Goal: Task Accomplishment & Management: Manage account settings

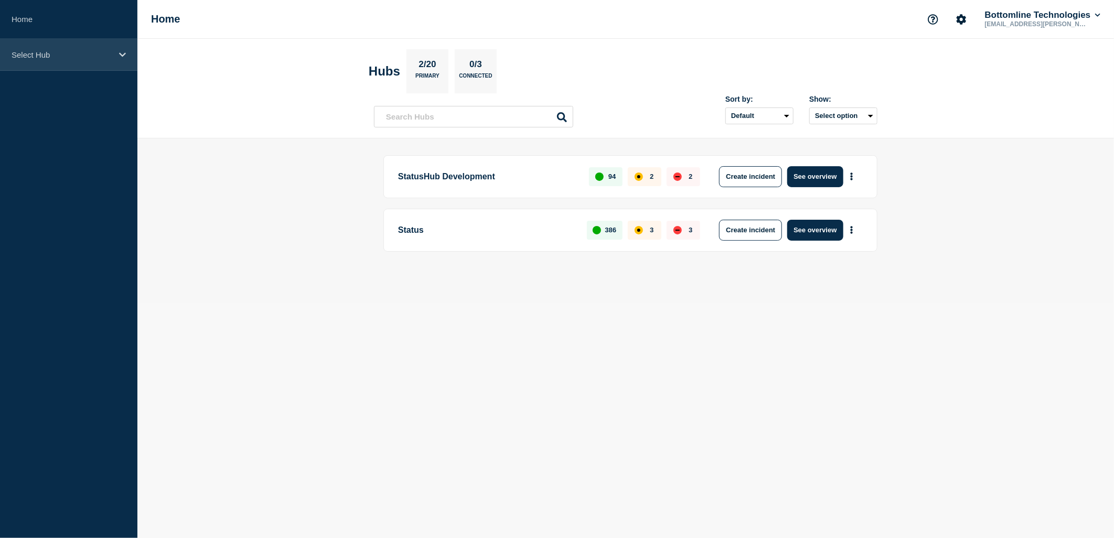
click at [51, 52] on p "Select Hub" at bounding box center [62, 54] width 101 height 9
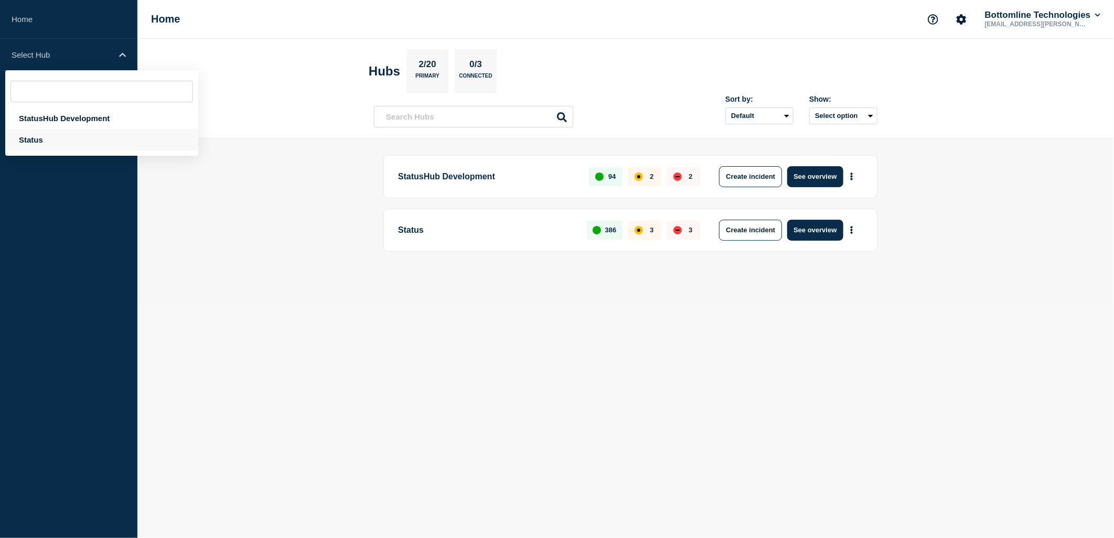
click at [42, 138] on div "Status" at bounding box center [101, 140] width 193 height 22
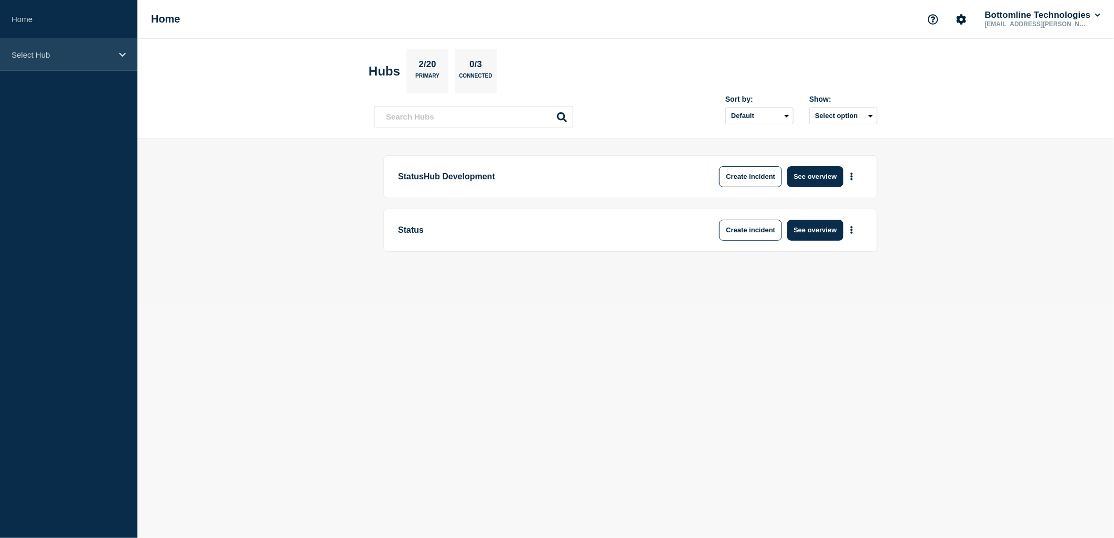
click at [80, 62] on div "Select Hub" at bounding box center [68, 55] width 137 height 32
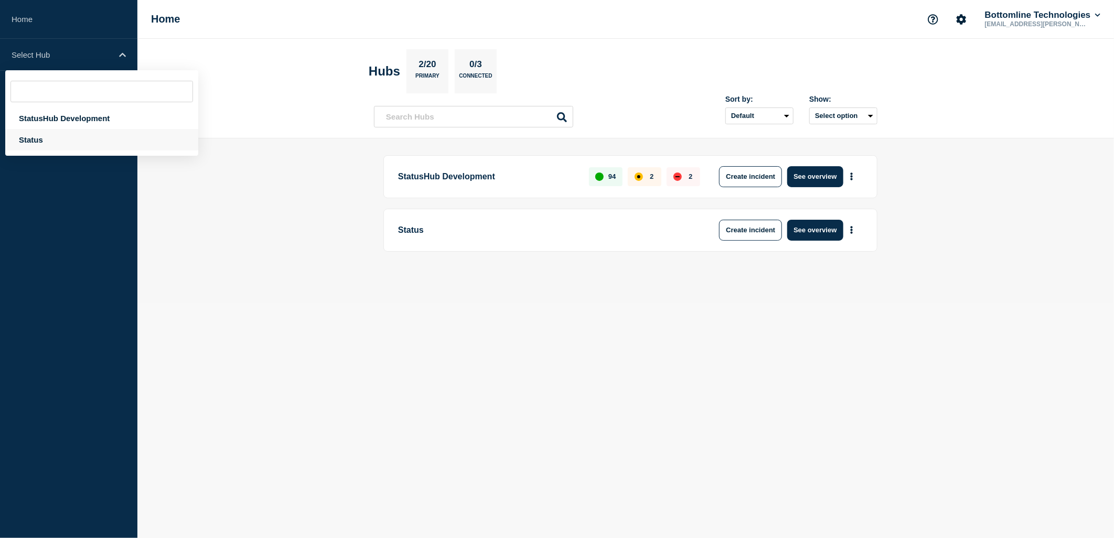
click at [48, 134] on div "Status" at bounding box center [101, 140] width 193 height 22
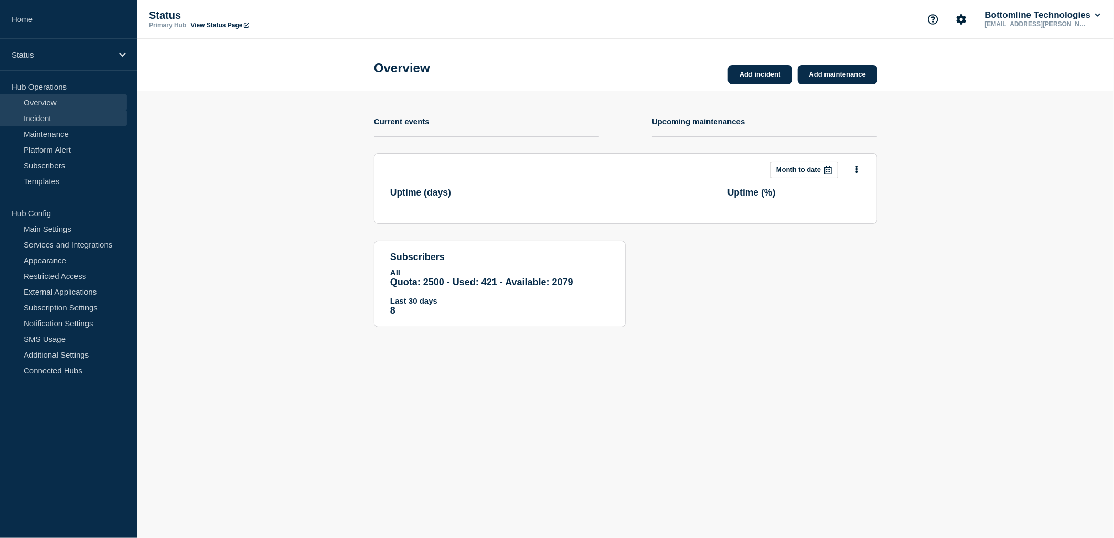
click at [51, 121] on link "Incident" at bounding box center [63, 118] width 127 height 16
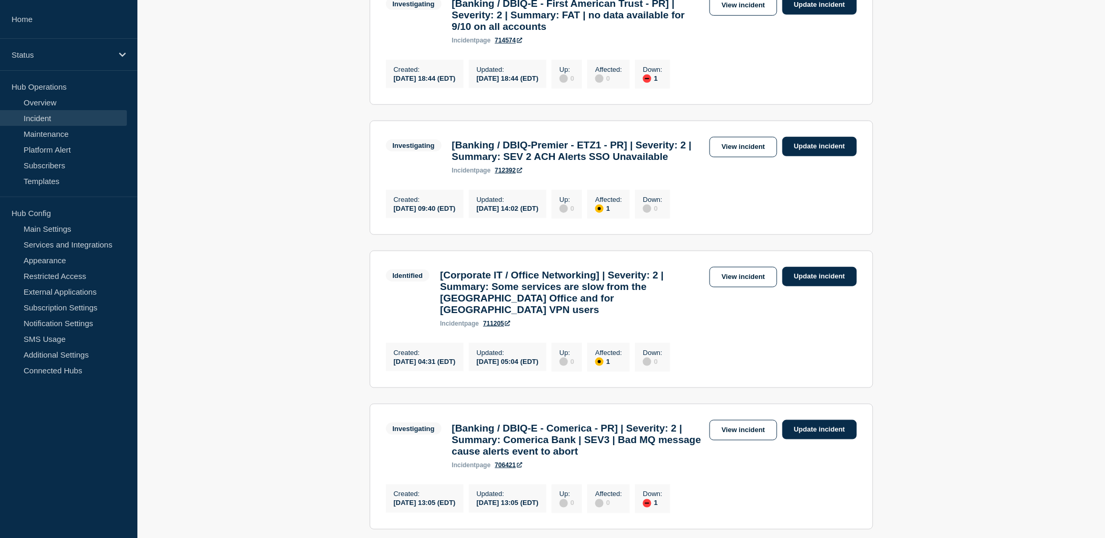
scroll to position [175, 0]
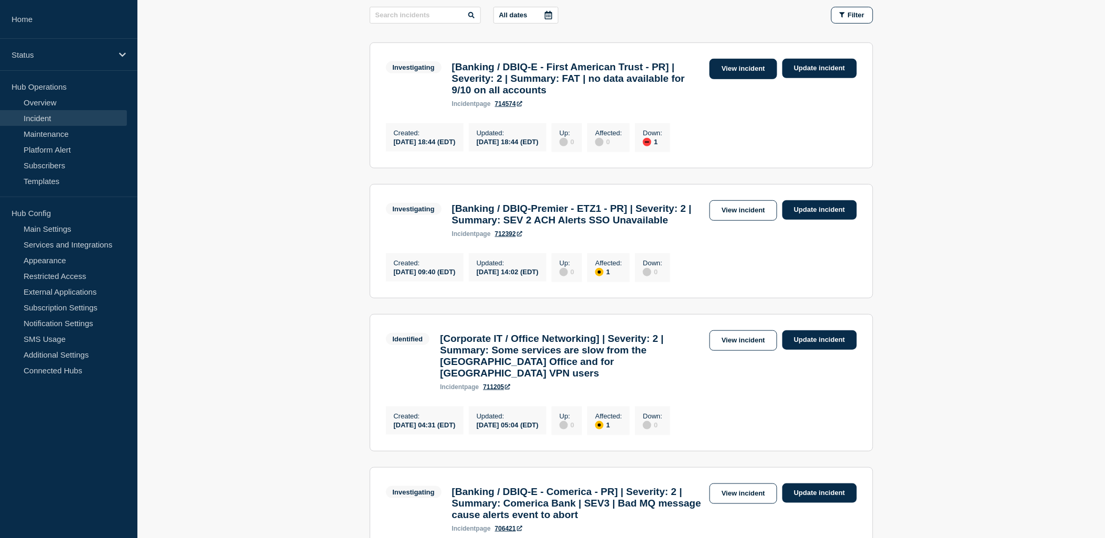
click at [732, 74] on link "View incident" at bounding box center [744, 69] width 68 height 20
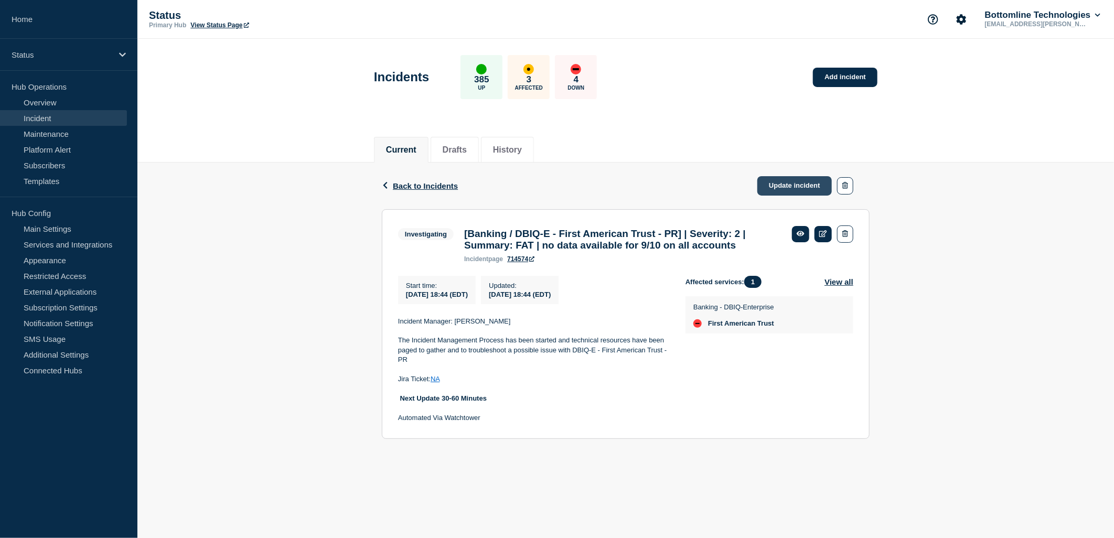
click at [800, 186] on link "Update incident" at bounding box center [794, 185] width 74 height 19
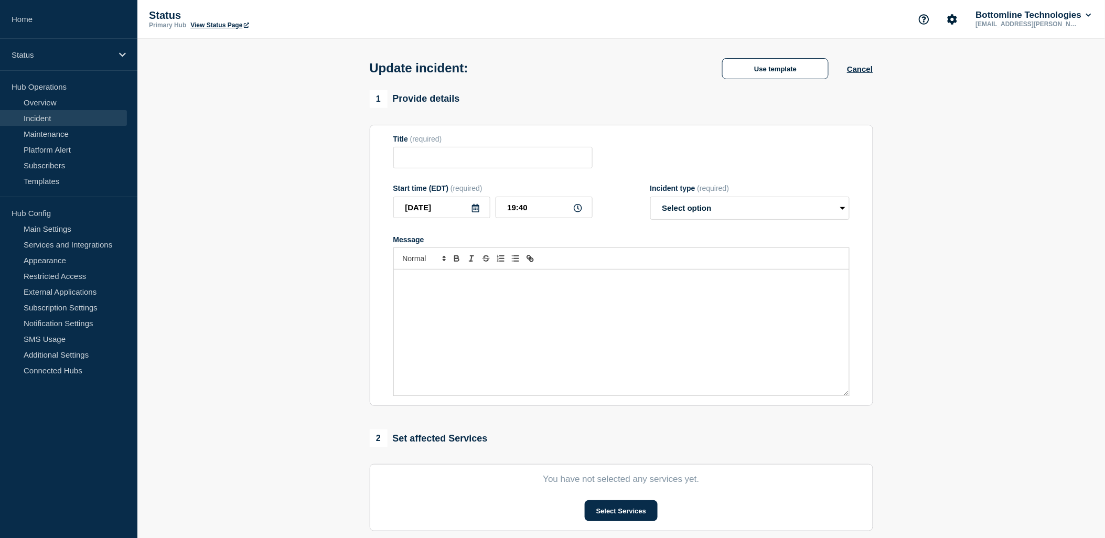
type input "[Banking / DBIQ-E - First American Trust - PR] | Severity: 2 | Summary: FAT | n…"
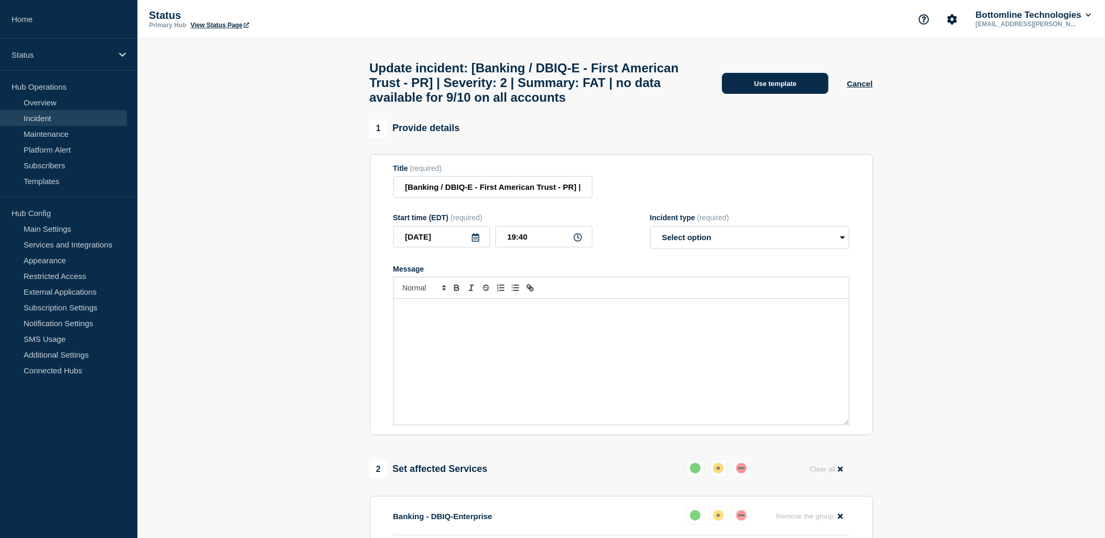
click at [802, 91] on button "Use template" at bounding box center [775, 83] width 106 height 21
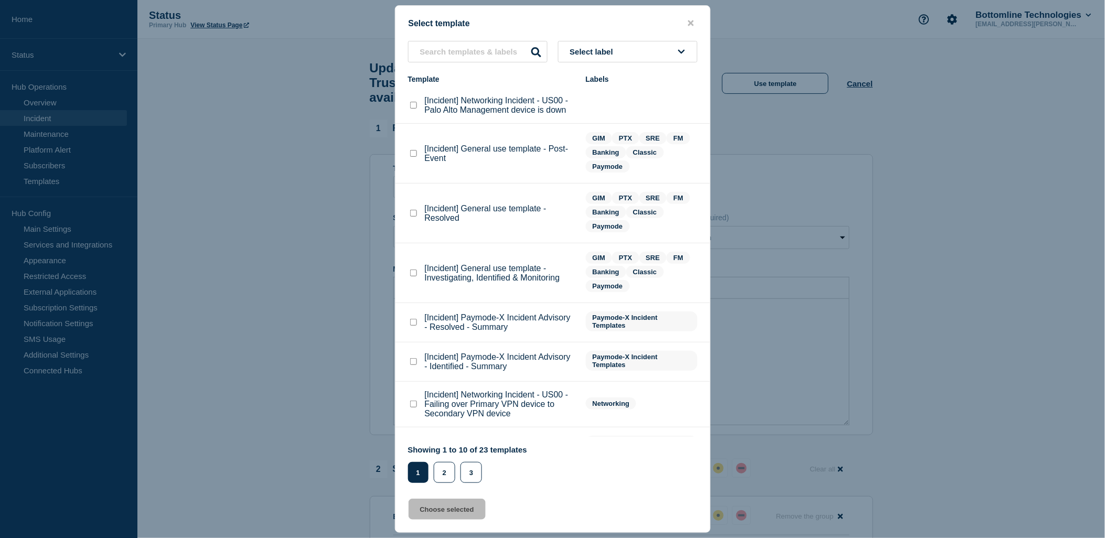
click at [460, 34] on div "Select template Select label Template Labels [Incident] Networking Incident - U…" at bounding box center [553, 269] width 316 height 528
click at [466, 44] on input "text" at bounding box center [477, 52] width 139 height 22
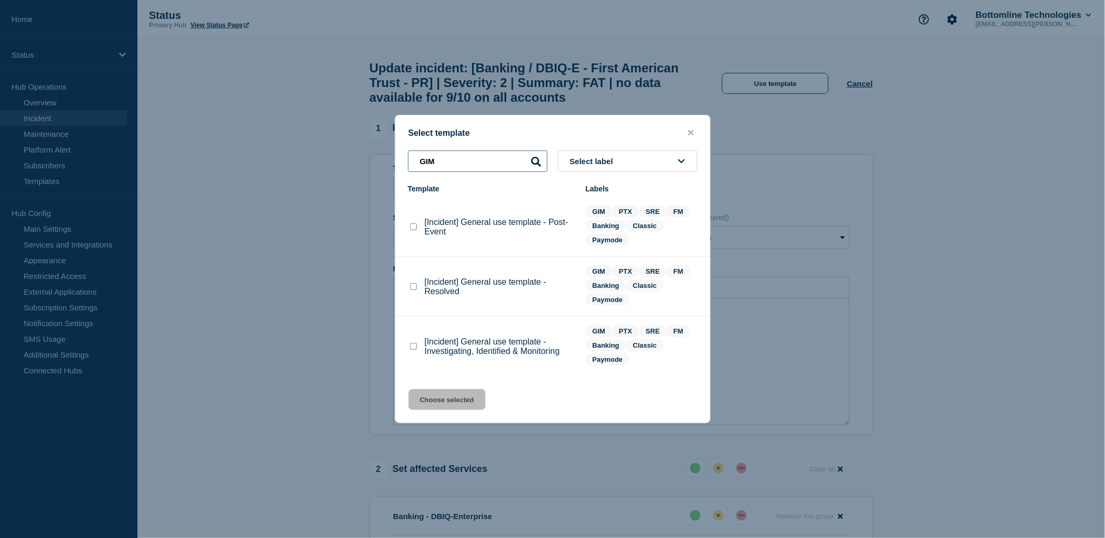
type input "GIM"
click at [406, 344] on li "[Incident] General use template - Investigating, Identified & Monitoring GIM PT…" at bounding box center [552, 346] width 315 height 59
click at [411, 344] on checkbox"] "[Incident] General use template - Investigating, Identified & Monitoring checkb…" at bounding box center [413, 346] width 7 height 7
checkbox checkbox"] "true"
click at [445, 400] on button "Choose selected" at bounding box center [447, 399] width 77 height 21
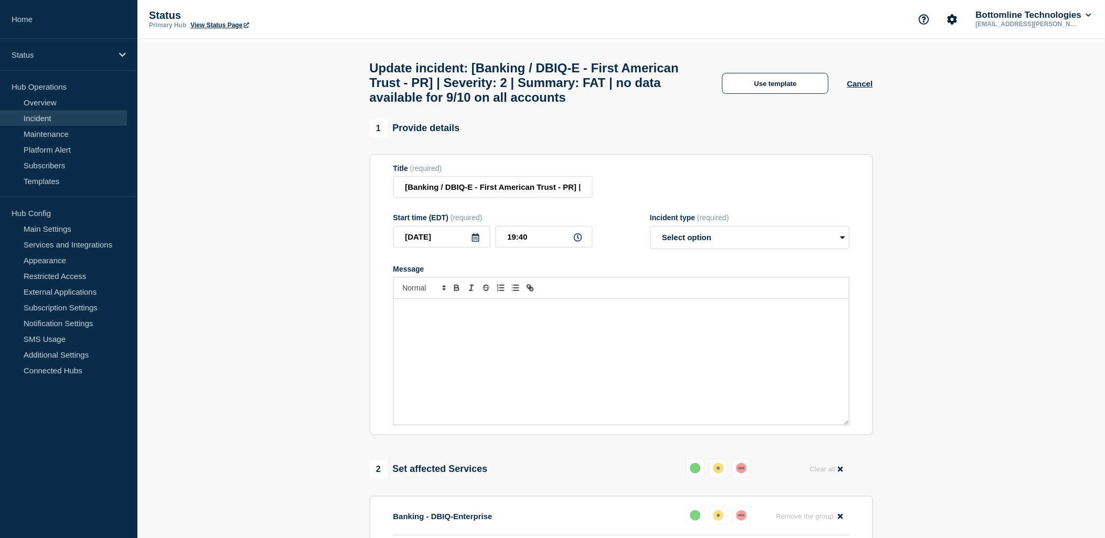
select select "investigating"
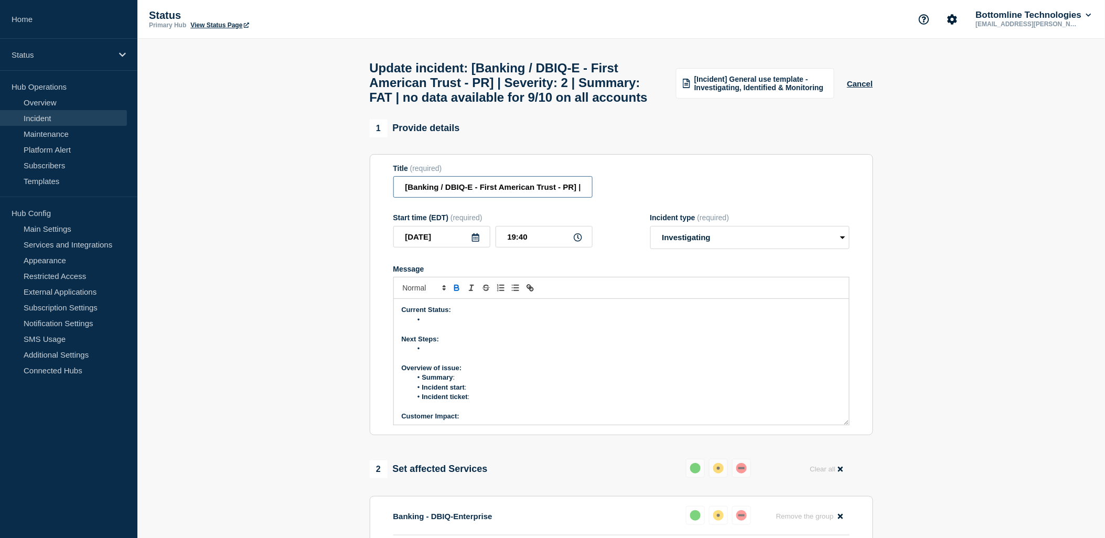
click at [462, 198] on input "[Banking / DBIQ-E - First American Trust - PR] | Severity: 2 | Summary: FAT | n…" at bounding box center [492, 187] width 199 height 22
click at [471, 198] on input "[Banking / DBIQ-E - First American Trust - PR] | Severity: 2 | Summary: FAT | n…" at bounding box center [492, 187] width 199 height 22
click at [493, 198] on input "[Banking / DBIQ-E - First American Trust - PR] | Severity: 2 | Summary: FAT | n…" at bounding box center [492, 187] width 199 height 22
type input "[Banking / DBIQ-E - First American Trust - PR] | Severity: 2 | No data availabl…"
click at [479, 382] on li "Summary :" at bounding box center [626, 377] width 429 height 9
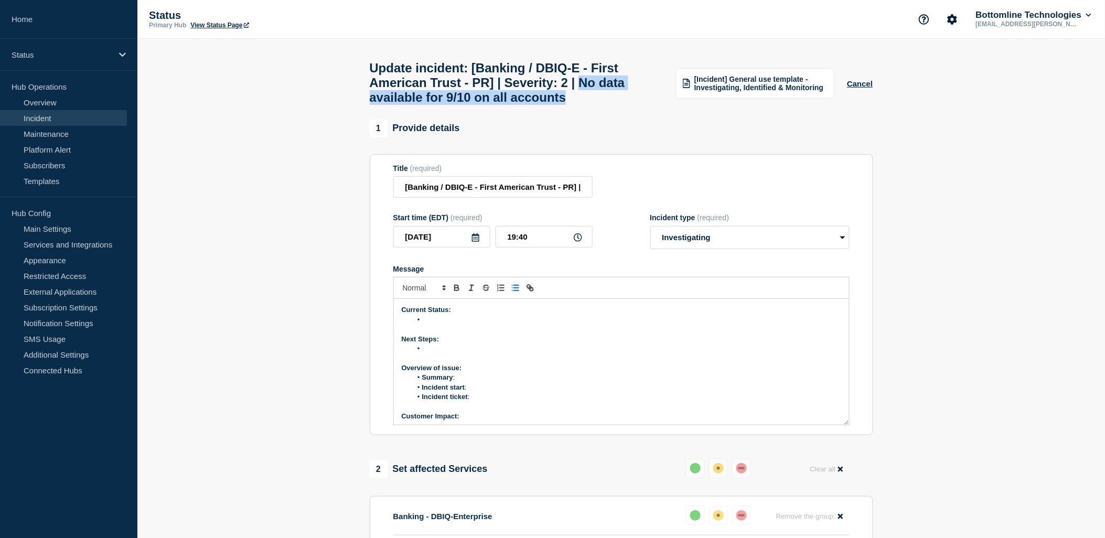
drag, startPoint x: 607, startPoint y: 87, endPoint x: 654, endPoint y: 106, distance: 51.3
click at [654, 105] on h1 "Update incident: [Banking / DBIQ-E - First American Trust - PR] | Severity: 2 |…" at bounding box center [517, 83] width 294 height 44
copy h1 "No data available for 9/10 on all accounts"
click at [470, 382] on li "Summary :" at bounding box center [626, 377] width 429 height 9
click at [460, 382] on li "Summary :" at bounding box center [626, 377] width 429 height 9
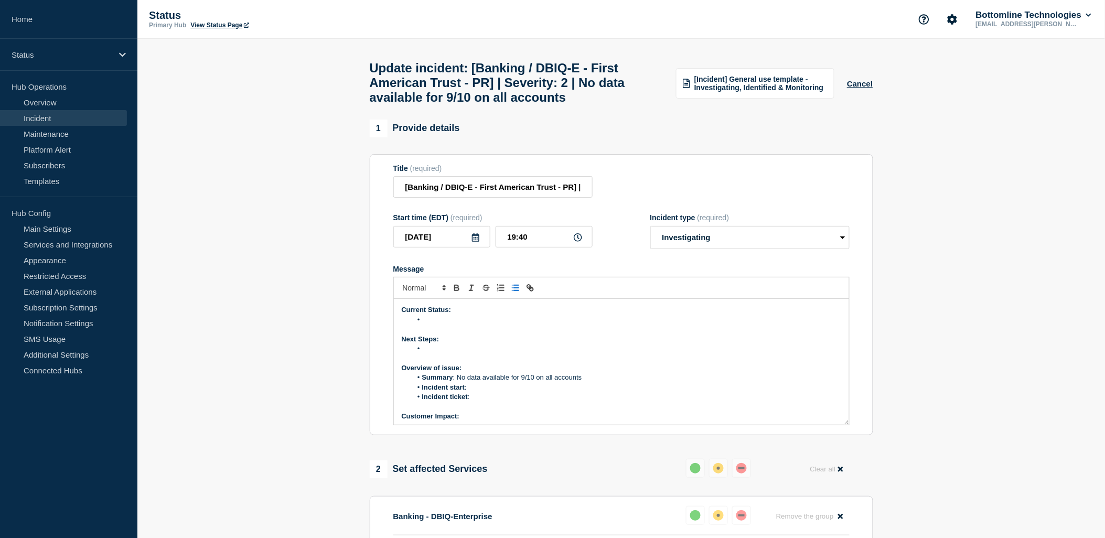
click at [478, 392] on li "Incident start :" at bounding box center [626, 387] width 429 height 9
click at [495, 392] on li "Incident start :" at bounding box center [626, 387] width 429 height 9
click at [483, 402] on li "Incident ticket :" at bounding box center [626, 396] width 429 height 9
click at [669, 402] on li "Incident ticket : [WT-59105] FAT | no data available for 9/10 on all accounts -…" at bounding box center [626, 396] width 429 height 9
click at [621, 382] on li "Summary : No data available for 9/10 on all accounts" at bounding box center [626, 377] width 429 height 9
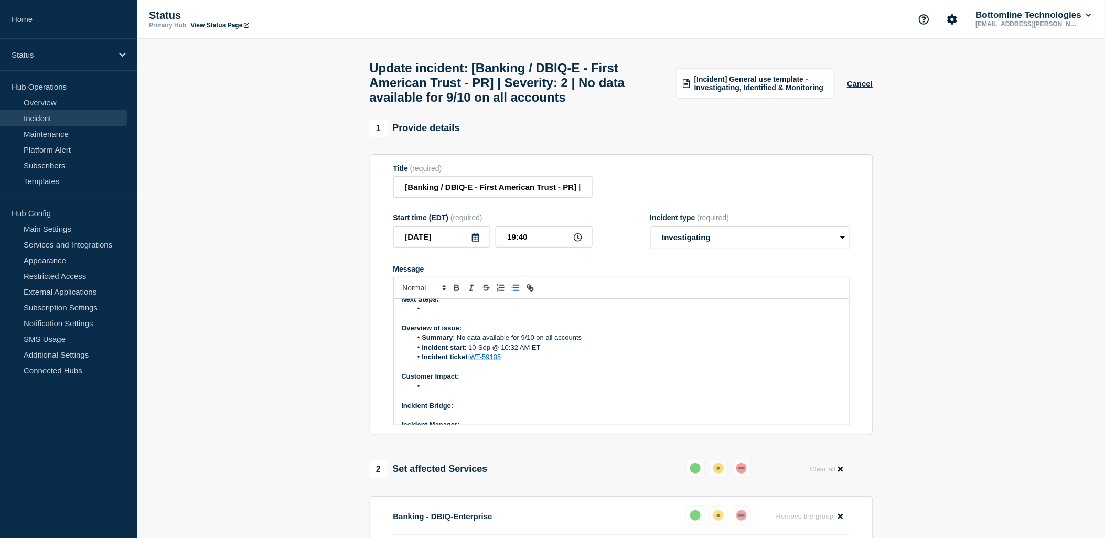
scroll to position [58, 0]
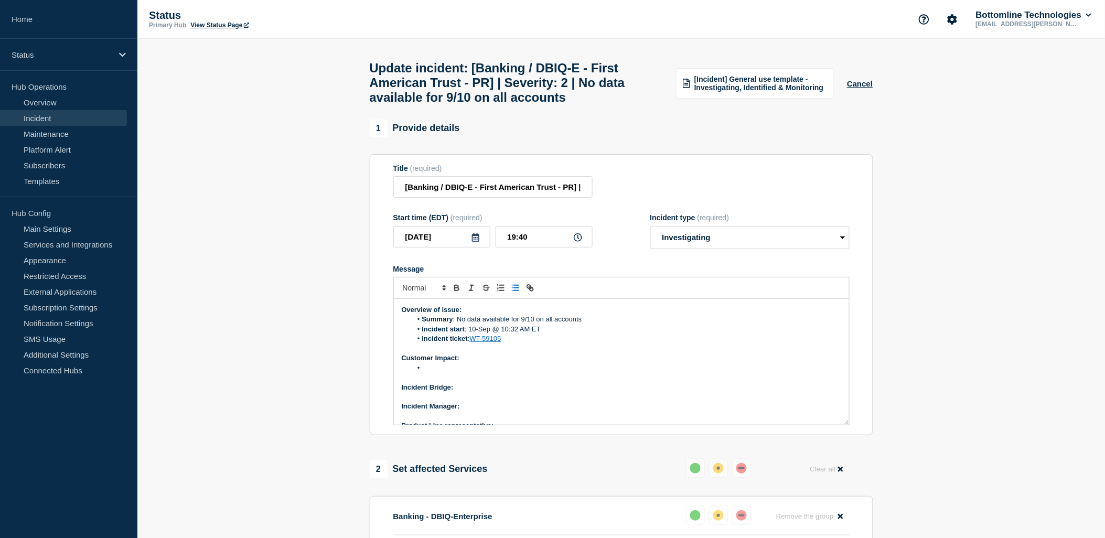
click at [439, 373] on li "Message" at bounding box center [626, 367] width 429 height 9
click at [448, 382] on p "Message" at bounding box center [621, 377] width 439 height 9
click at [448, 373] on li "Message" at bounding box center [626, 367] width 429 height 9
click at [459, 382] on p "Message" at bounding box center [621, 377] width 439 height 9
click at [455, 373] on li "Message" at bounding box center [626, 367] width 429 height 9
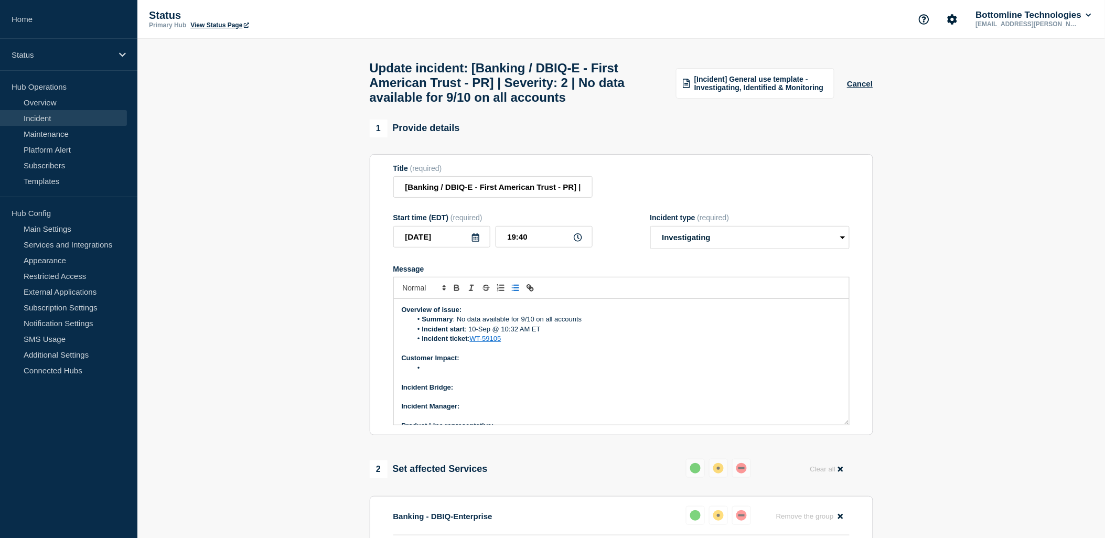
click at [425, 373] on li "Message" at bounding box center [626, 367] width 429 height 9
click at [448, 373] on li "Message" at bounding box center [626, 367] width 429 height 9
click at [431, 391] on p "Incident Bridge:" at bounding box center [621, 387] width 439 height 9
click at [511, 293] on icon "Toggle bulleted list" at bounding box center [515, 287] width 9 height 9
click at [505, 402] on p "Incident Bridge:" at bounding box center [621, 396] width 439 height 9
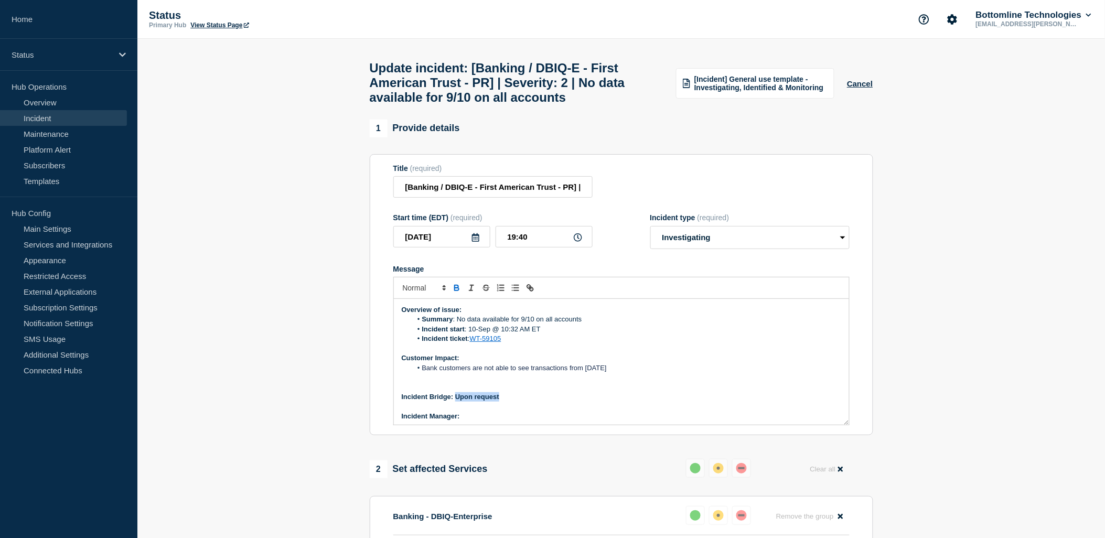
drag, startPoint x: 456, startPoint y: 404, endPoint x: 501, endPoint y: 405, distance: 44.6
click at [501, 402] on p "Incident Bridge: Upon request" at bounding box center [621, 396] width 439 height 9
click at [454, 293] on icon "Toggle bold text" at bounding box center [456, 287] width 9 height 9
click at [474, 421] on p "Incident Manager:" at bounding box center [621, 416] width 439 height 9
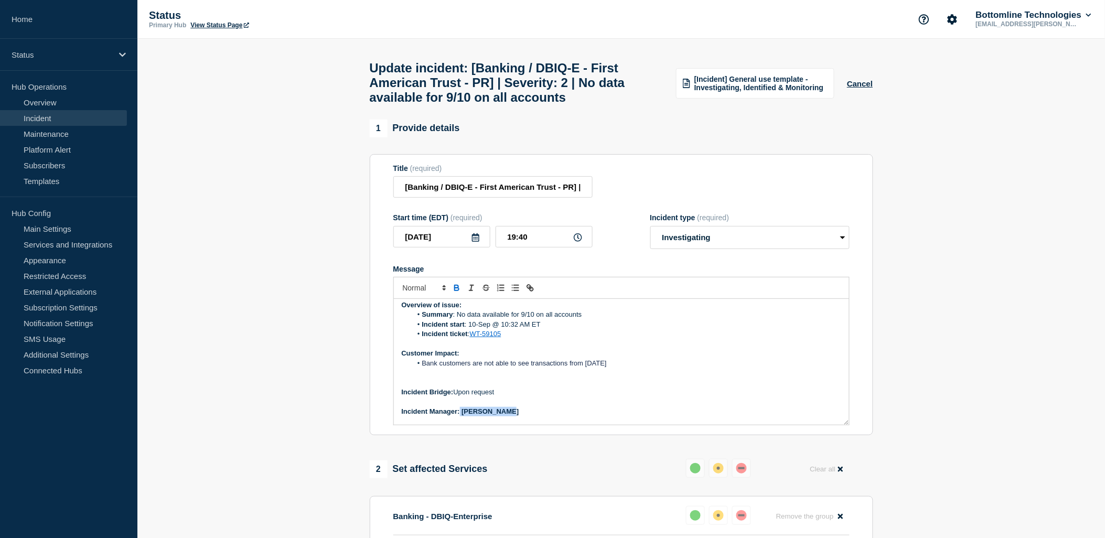
drag, startPoint x: 460, startPoint y: 423, endPoint x: 525, endPoint y: 420, distance: 64.6
click at [525, 416] on p "Incident Manager: Polo Maramba" at bounding box center [621, 411] width 439 height 9
click at [453, 293] on icon "Toggle bold text" at bounding box center [456, 287] width 9 height 9
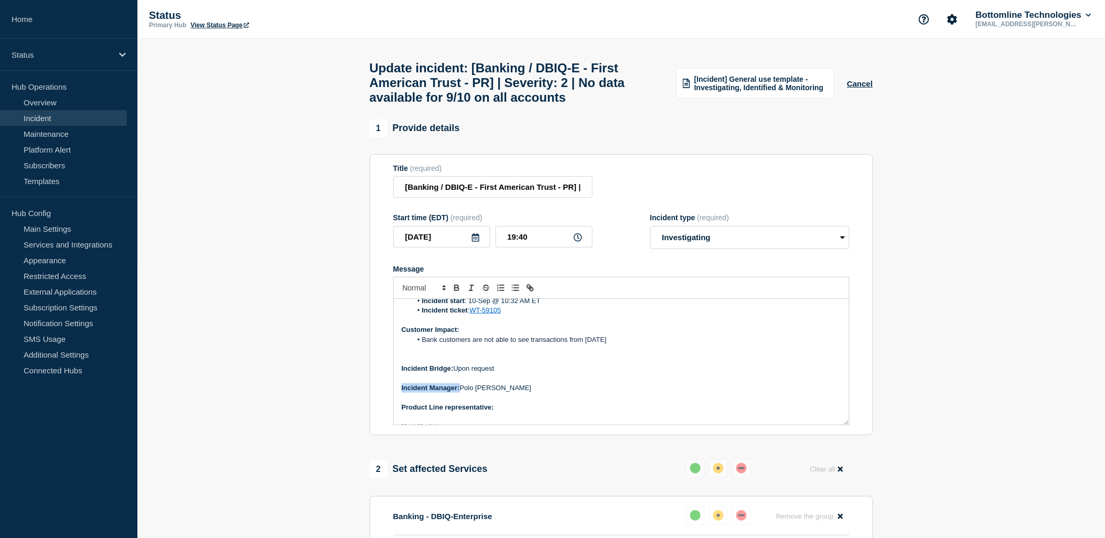
scroll to position [100, 0]
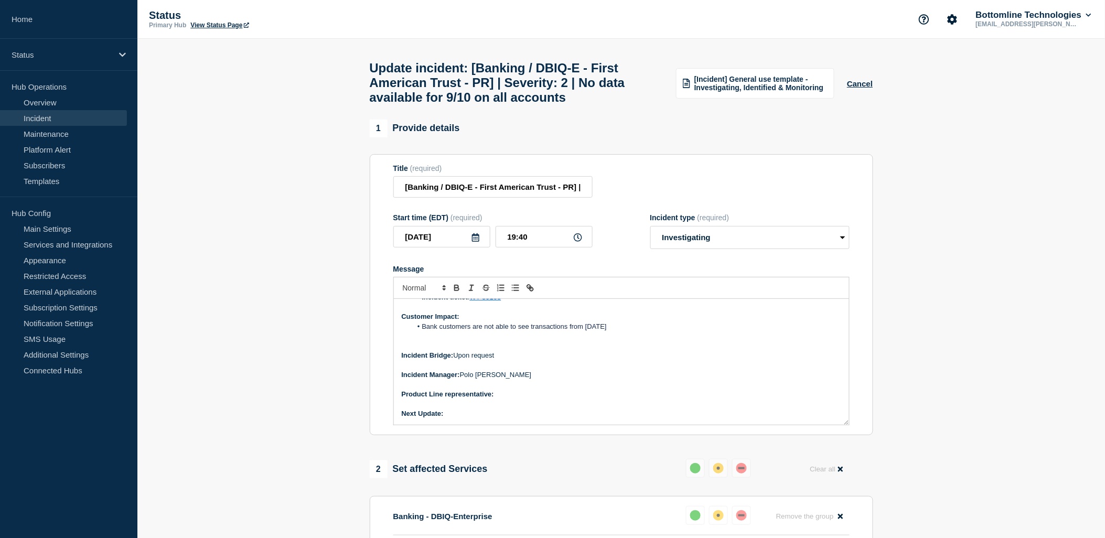
click at [506, 399] on p "Product Line representative:" at bounding box center [621, 394] width 439 height 9
drag, startPoint x: 494, startPoint y: 401, endPoint x: 546, endPoint y: 404, distance: 52.0
click at [546, 399] on p "Product Line representative: [PERSON_NAME]" at bounding box center [621, 394] width 439 height 9
click at [455, 288] on icon "Toggle bold text" at bounding box center [457, 286] width 4 height 3
click at [458, 418] on p "Next Update:" at bounding box center [621, 413] width 439 height 9
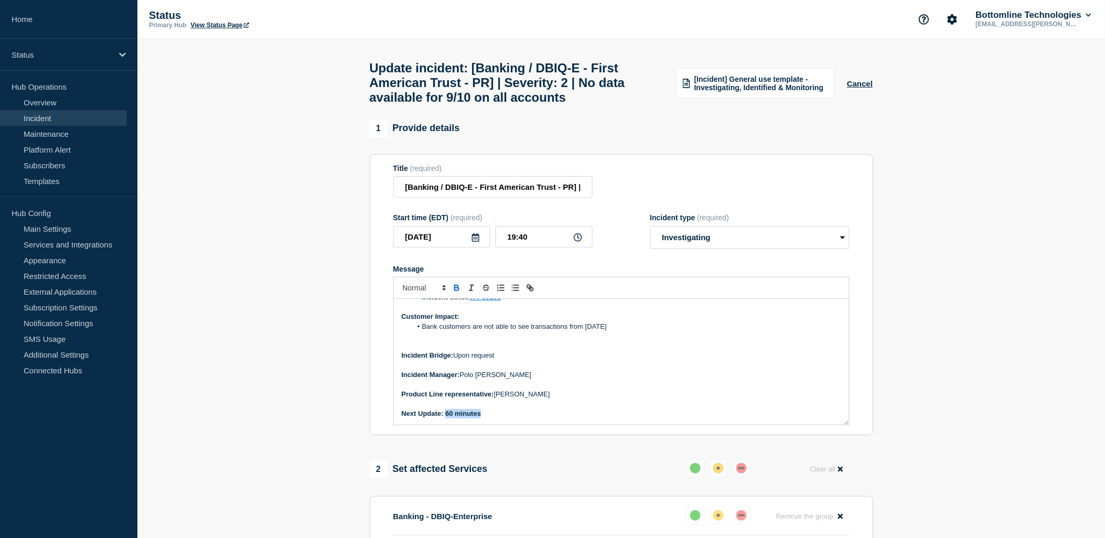
drag, startPoint x: 446, startPoint y: 422, endPoint x: 468, endPoint y: 326, distance: 98.5
click at [486, 418] on p "Next Update: 60 minutes" at bounding box center [621, 413] width 439 height 9
click at [458, 293] on icon "Toggle bold text" at bounding box center [456, 287] width 9 height 9
click at [608, 370] on p "Message" at bounding box center [621, 364] width 439 height 9
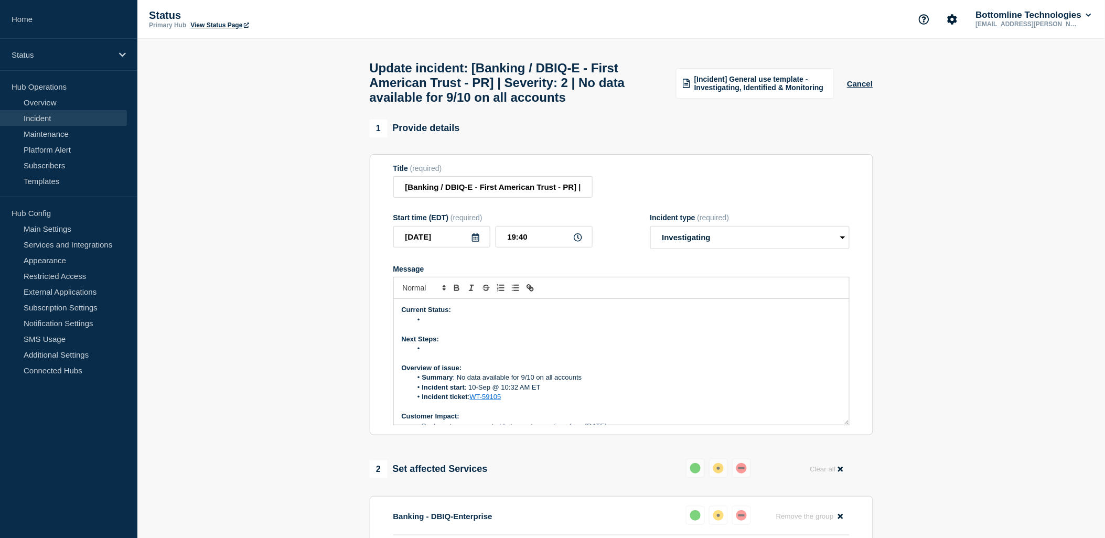
click at [442, 325] on li "Message" at bounding box center [626, 319] width 429 height 9
drag, startPoint x: 422, startPoint y: 327, endPoint x: 758, endPoint y: 329, distance: 335.6
click at [758, 325] on li "Data from 10-Sep will be backed out, then upon confirmation of from bank of cor…" at bounding box center [626, 319] width 429 height 9
copy li "Data from 10-Sep will be backed out, then upon confirmation of from bank of cor…"
click at [768, 299] on div at bounding box center [621, 288] width 456 height 22
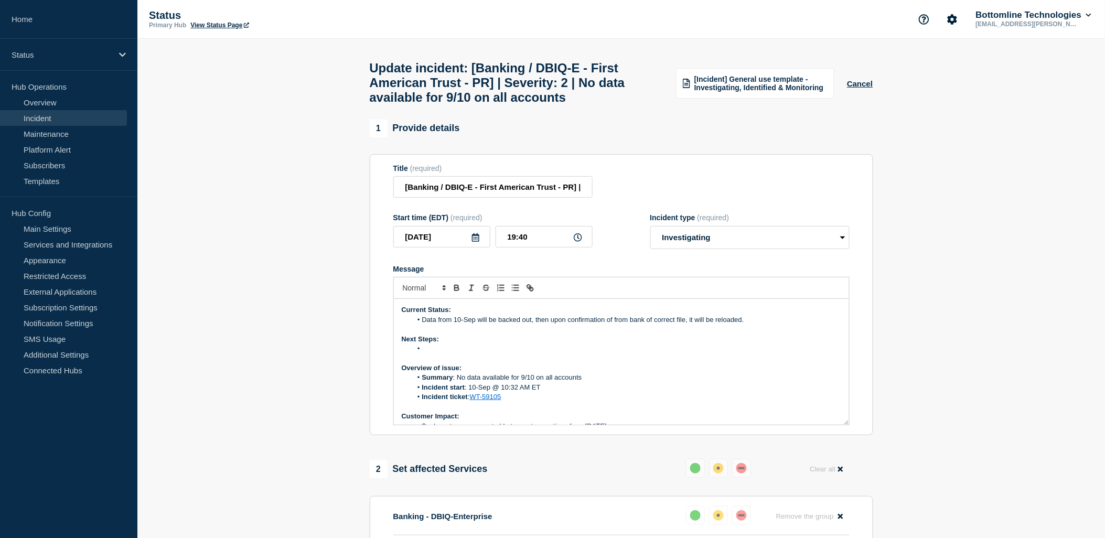
click at [763, 334] on p "Message" at bounding box center [621, 329] width 439 height 9
drag, startPoint x: 764, startPoint y: 331, endPoint x: 423, endPoint y: 326, distance: 341.4
click at [423, 325] on li "Data from 10-Sep will be backed out, then upon confirmation of from bank of cor…" at bounding box center [626, 319] width 429 height 9
click at [534, 325] on li "Data from September 10 will be rolled back. Upon confirmation from the bank of …" at bounding box center [626, 319] width 429 height 9
click at [451, 353] on li "Message" at bounding box center [626, 348] width 429 height 9
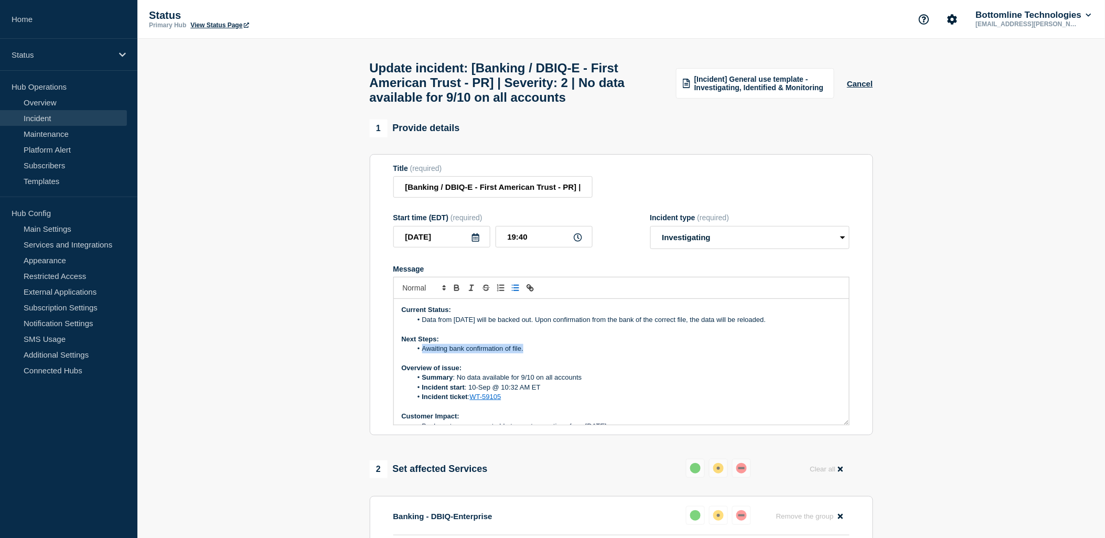
drag, startPoint x: 421, startPoint y: 357, endPoint x: 547, endPoint y: 362, distance: 126.0
click at [547, 353] on li "Awaiting bank confirmation of file." at bounding box center [626, 348] width 429 height 9
copy li "Awaiting bank confirmation of file."
click at [543, 363] on p "Message" at bounding box center [621, 357] width 439 height 9
drag, startPoint x: 543, startPoint y: 360, endPoint x: 423, endPoint y: 358, distance: 119.6
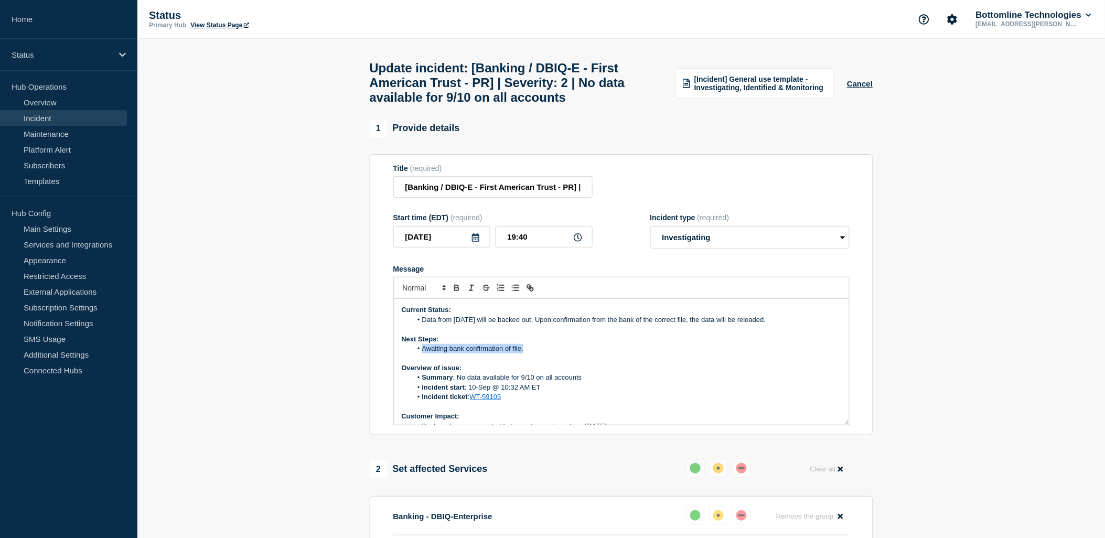
click at [423, 353] on li "Awaiting bank confirmation of file." at bounding box center [626, 348] width 429 height 9
click at [688, 373] on p "Overview of issue:" at bounding box center [621, 367] width 439 height 9
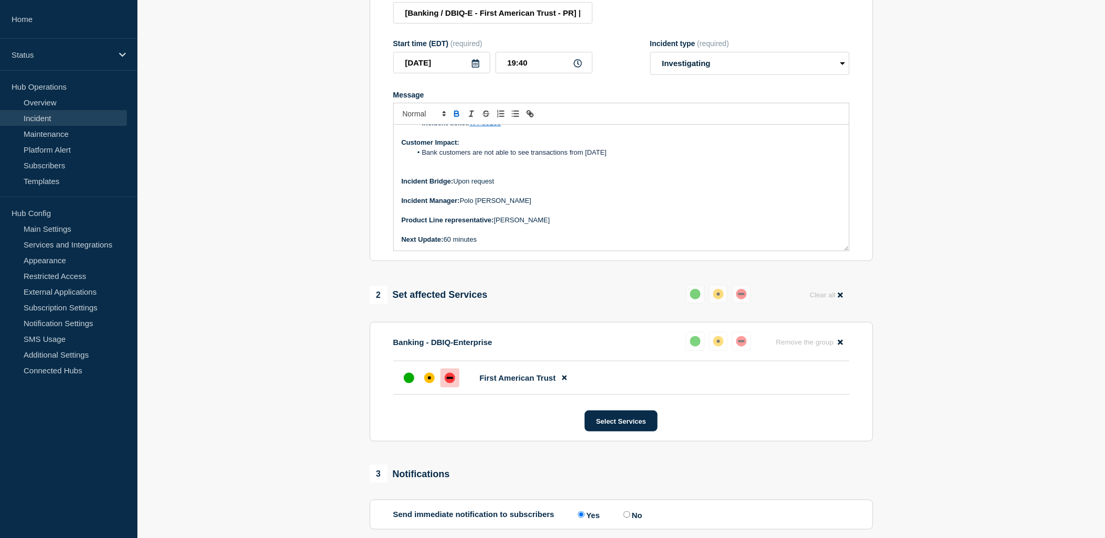
scroll to position [175, 0]
click at [739, 411] on section "Banking - DBIQ-Enterprise Reset Remove the group Remove First American Trust Se…" at bounding box center [621, 381] width 503 height 120
click at [712, 350] on button at bounding box center [718, 340] width 19 height 19
click at [599, 341] on div "Banking - DBIQ-Enterprise Reset Remove the group Remove" at bounding box center [621, 345] width 456 height 29
click at [596, 350] on div "Banking - DBIQ-Enterprise Reset Remove the group Remove" at bounding box center [621, 345] width 456 height 29
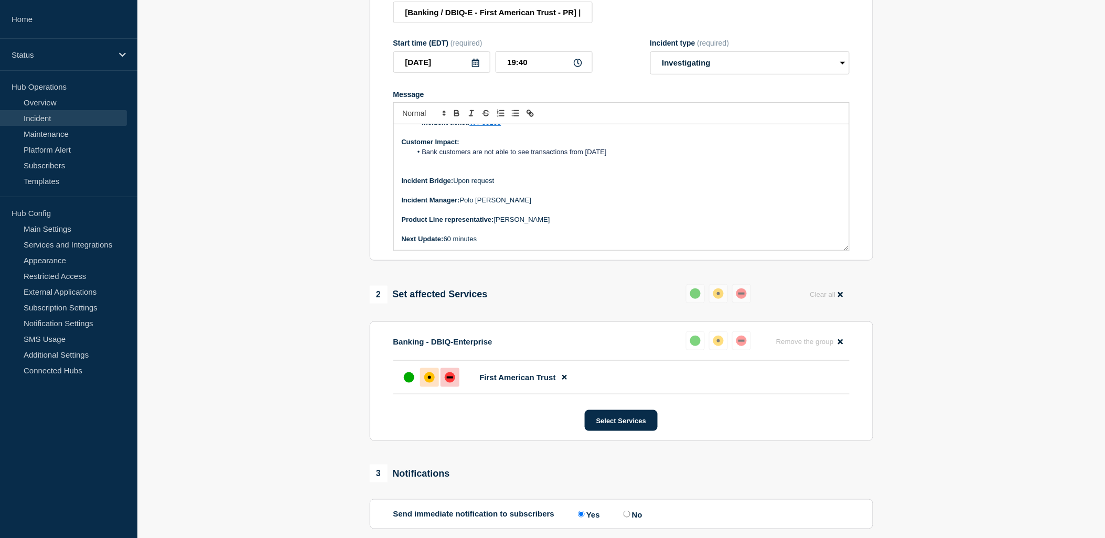
click at [432, 383] on div "affected" at bounding box center [429, 377] width 10 height 10
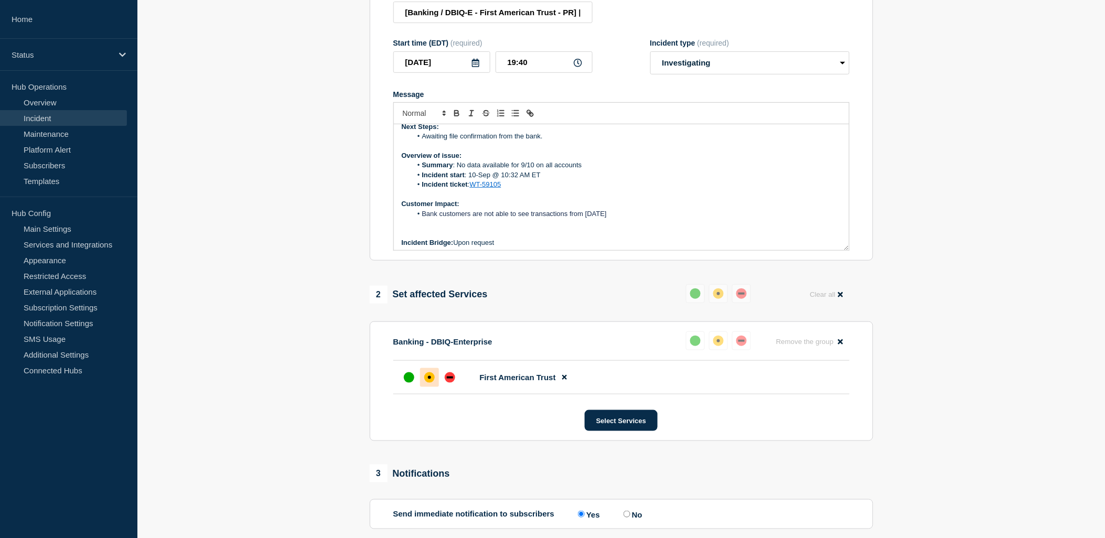
scroll to position [58, 0]
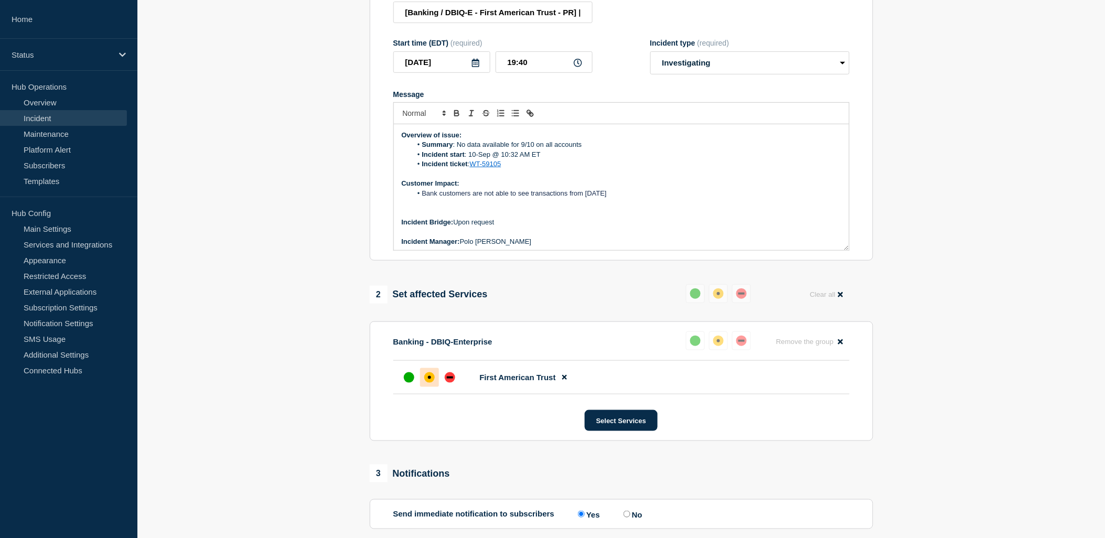
click at [609, 198] on li "Bank customers are not able to see transactions from 9/10/25" at bounding box center [626, 193] width 429 height 9
click at [727, 208] on p "Message" at bounding box center [621, 202] width 439 height 9
click at [742, 188] on p "Customer Impact:" at bounding box center [621, 183] width 439 height 9
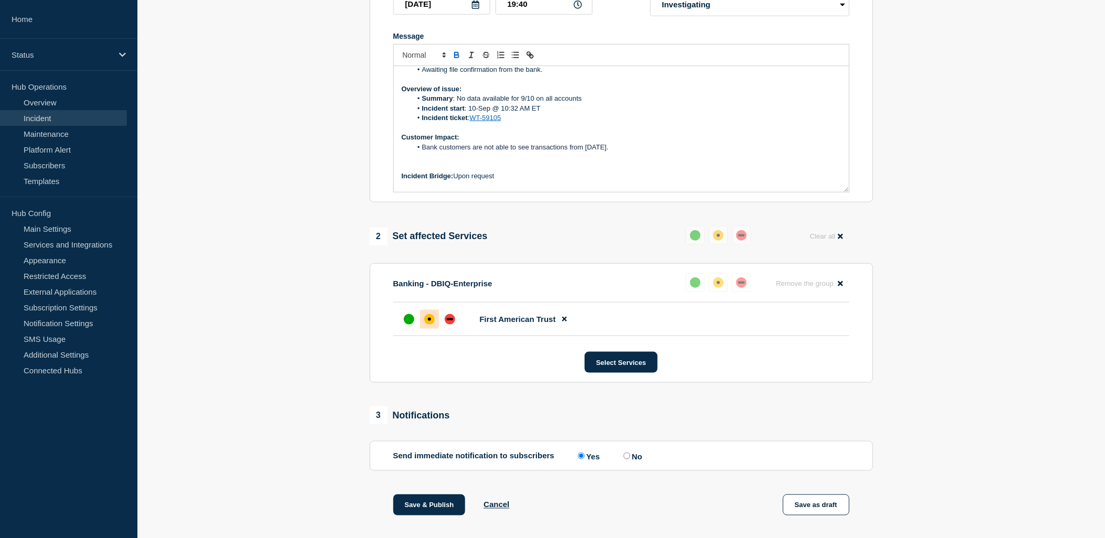
scroll to position [63, 0]
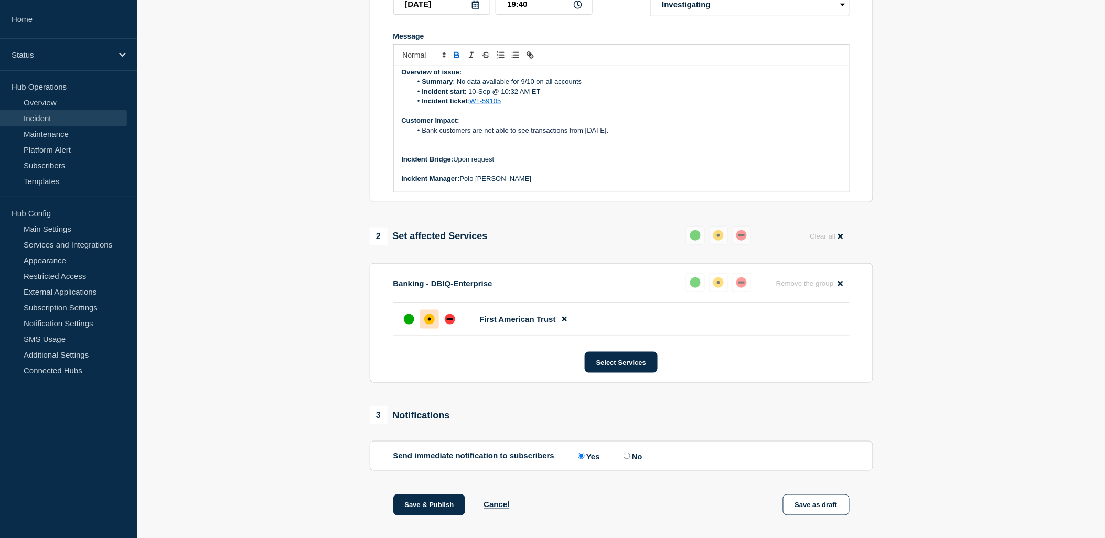
click at [531, 134] on span "Bank customers are not able to see transactions from 10-September 2025." at bounding box center [515, 130] width 187 height 8
click at [674, 77] on p "Overview of issue:" at bounding box center [621, 72] width 439 height 9
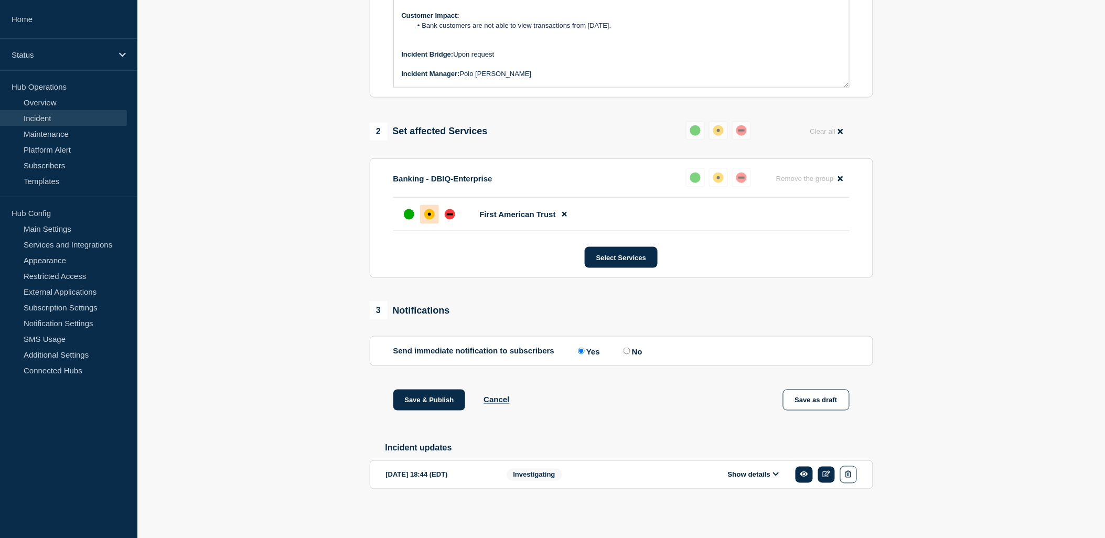
scroll to position [350, 0]
click at [627, 436] on div "1 Provide details Title (required) [Banking / DBIQ-E - First American Trust - P…" at bounding box center [621, 152] width 516 height 740
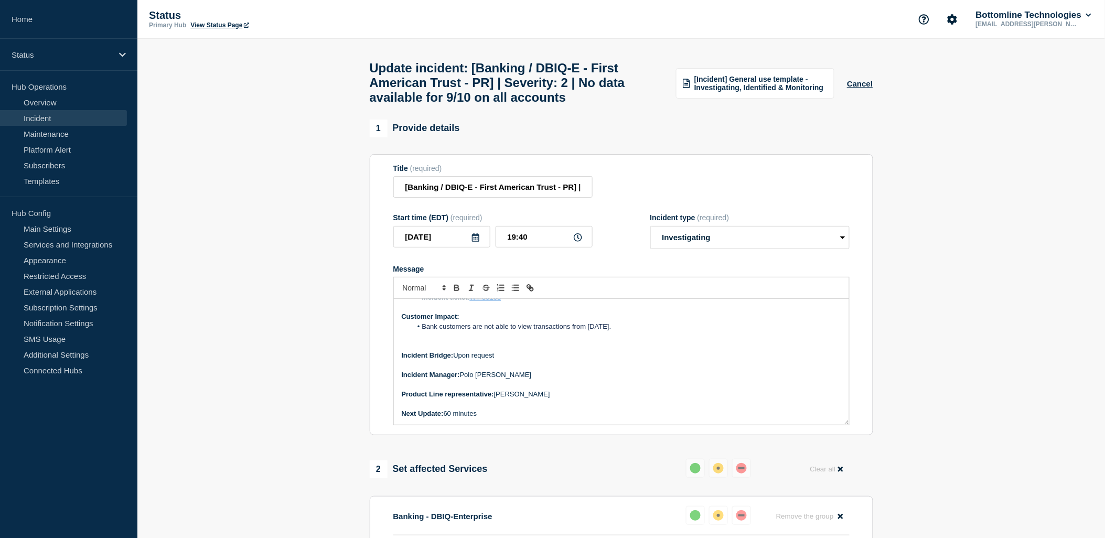
scroll to position [0, 0]
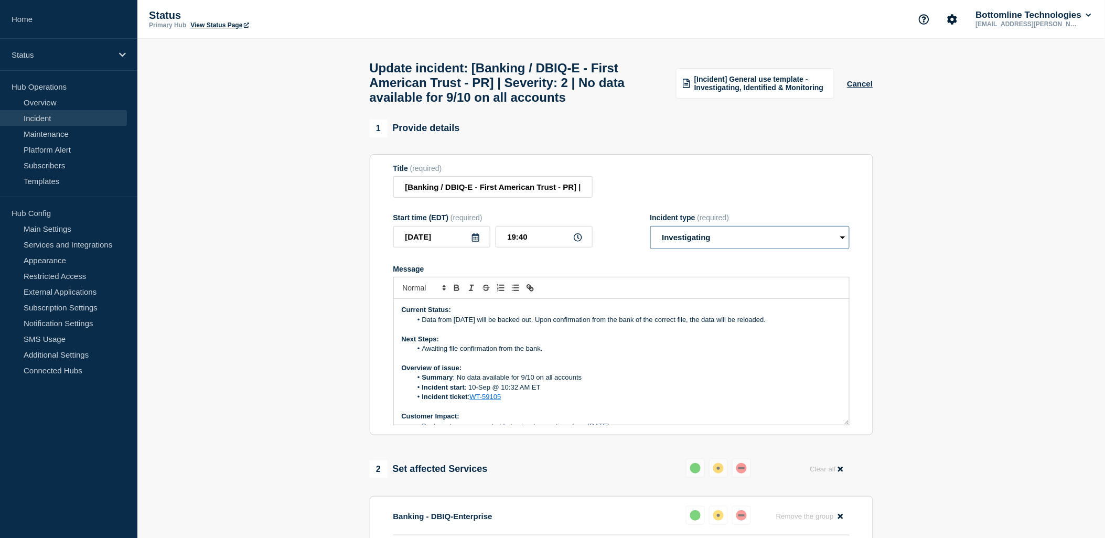
click at [731, 240] on select "Select option Investigating Identified Monitoring Resolved" at bounding box center [749, 237] width 199 height 23
click at [740, 249] on select "Select option Investigating Identified Monitoring Resolved" at bounding box center [749, 237] width 199 height 23
select select "identified"
click at [650, 235] on select "Select option Investigating Identified Monitoring Resolved" at bounding box center [749, 237] width 199 height 23
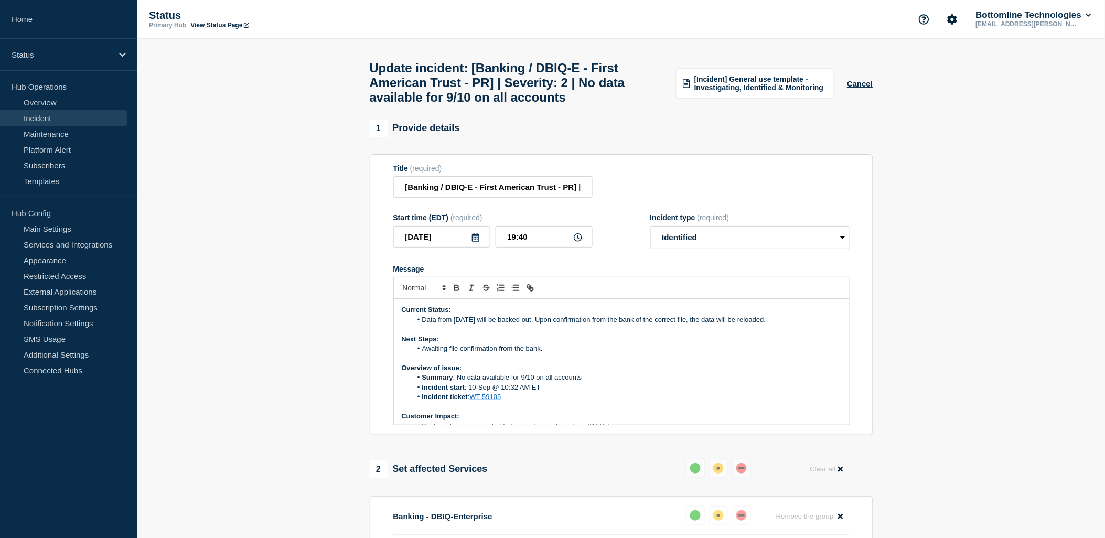
click at [677, 431] on li "Bank customers are not able to view transactions from [DATE]." at bounding box center [626, 426] width 429 height 9
click at [672, 373] on p "Overview of issue:" at bounding box center [621, 367] width 439 height 9
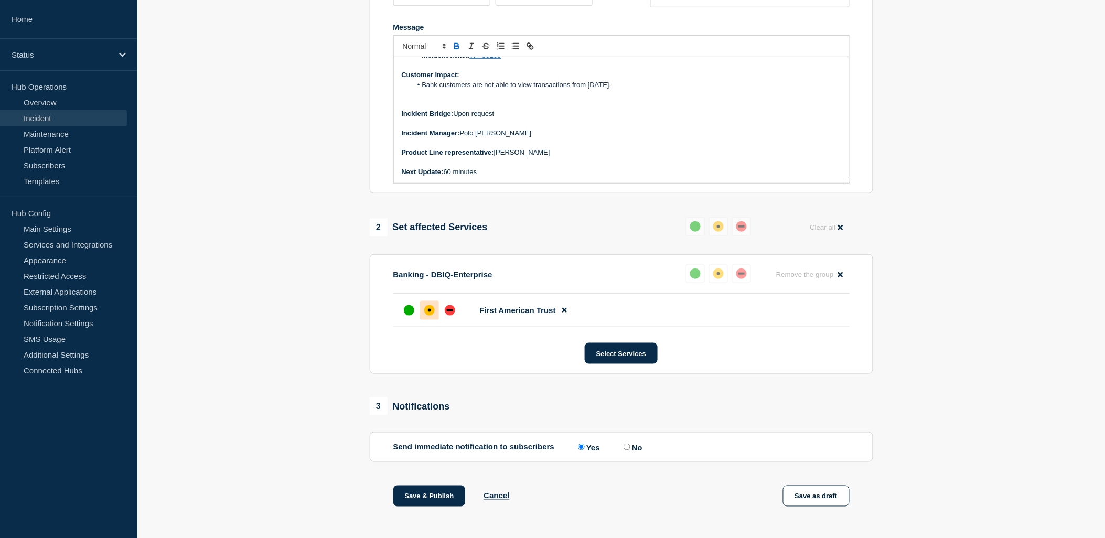
scroll to position [350, 0]
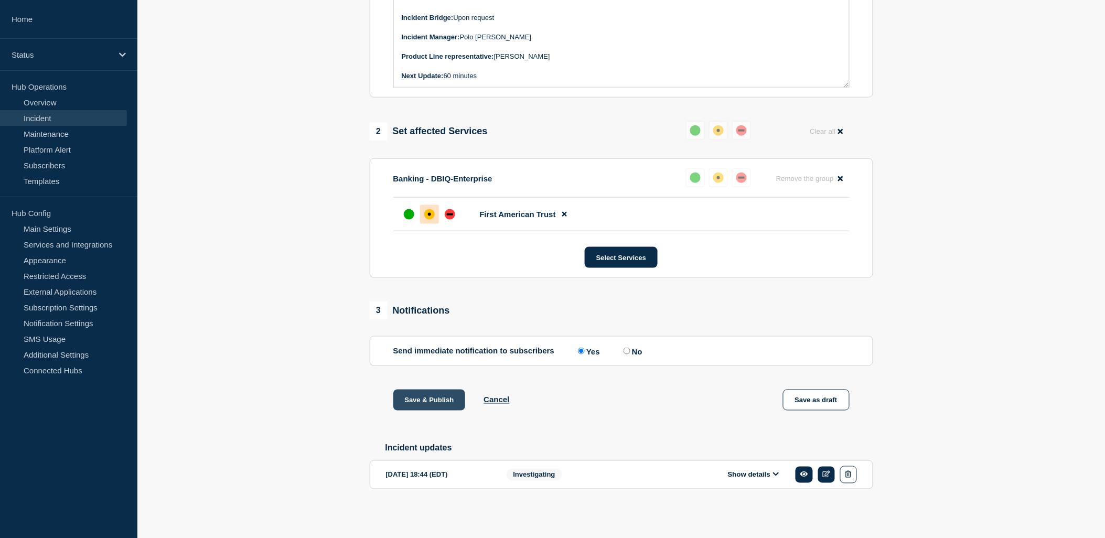
click at [427, 399] on button "Save & Publish" at bounding box center [429, 400] width 72 height 21
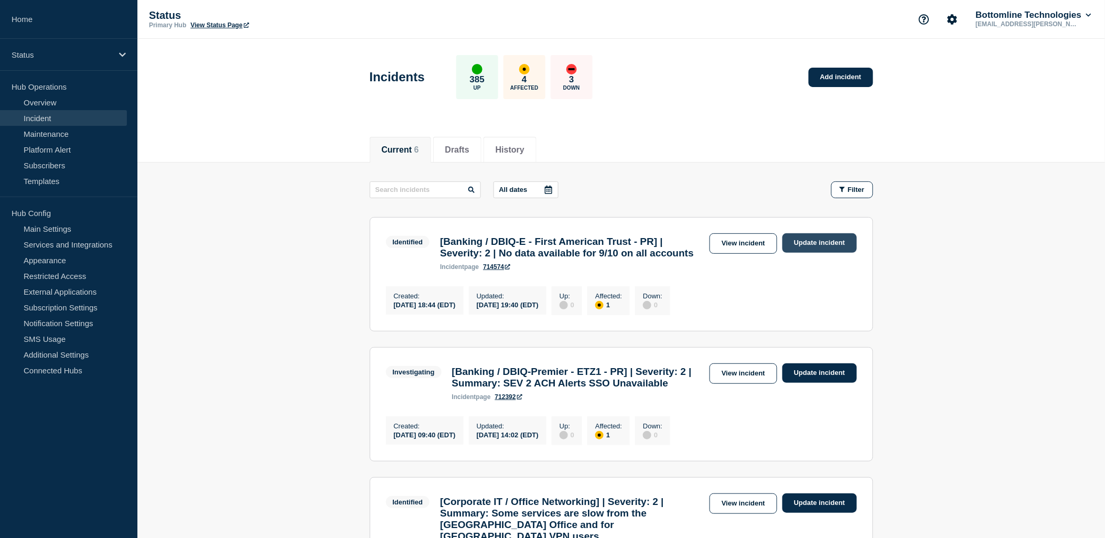
click at [812, 238] on link "Update incident" at bounding box center [819, 242] width 74 height 19
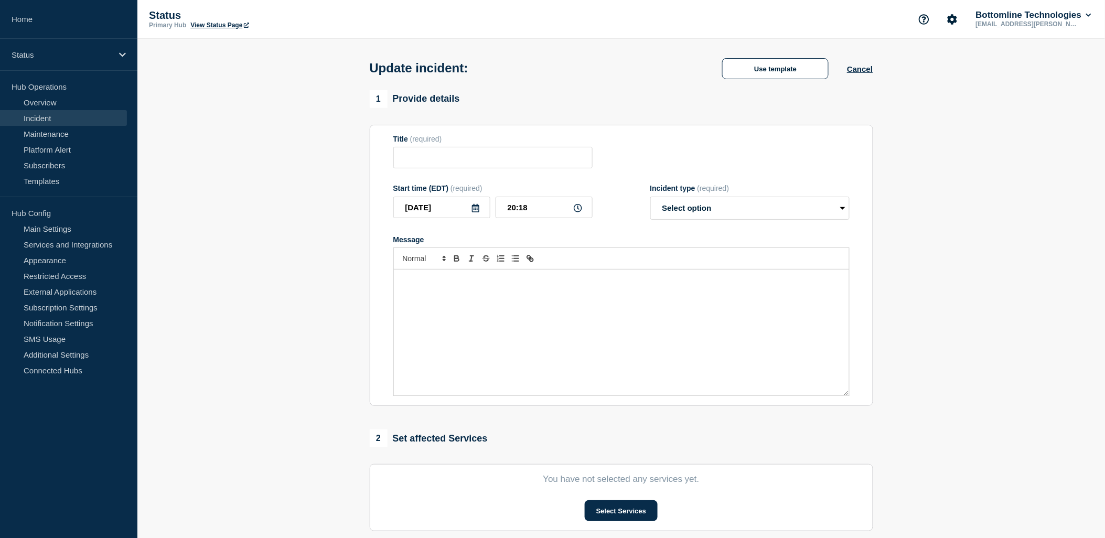
type input "[Banking / DBIQ-E - First American Trust - PR] | Severity: 2 | No data availabl…"
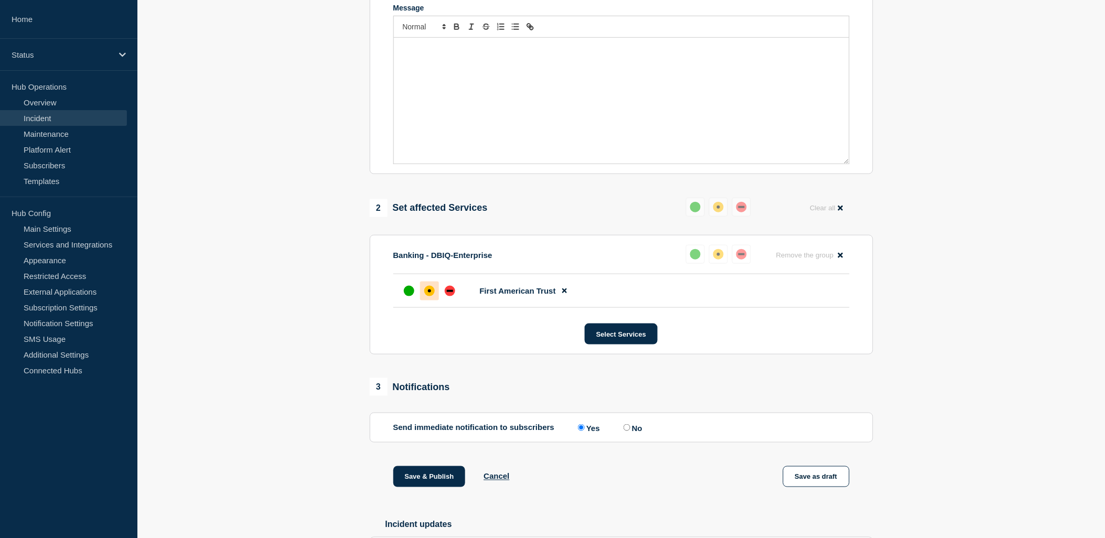
scroll to position [384, 0]
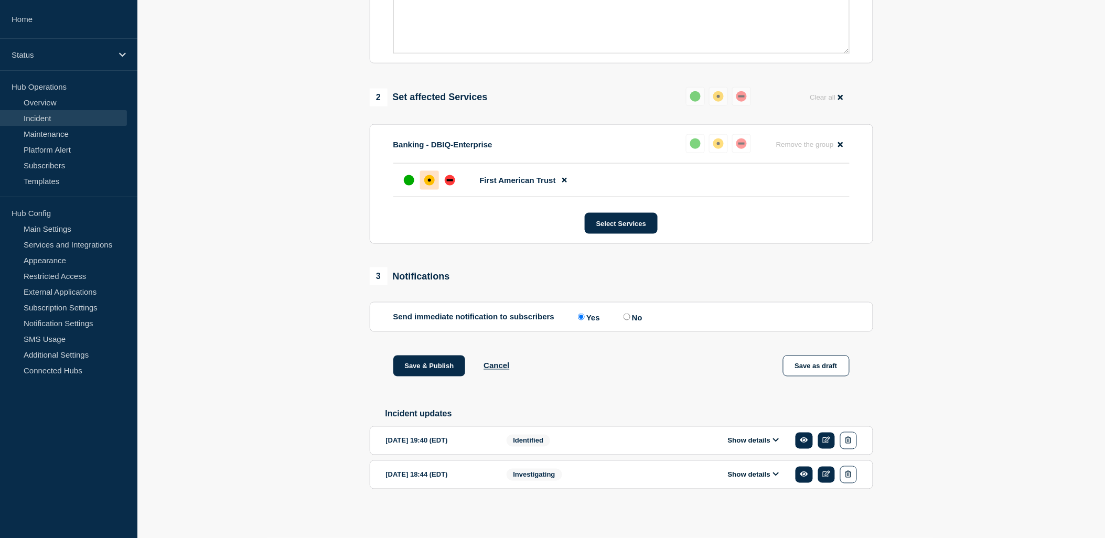
click at [750, 438] on button "Show details" at bounding box center [754, 440] width 58 height 9
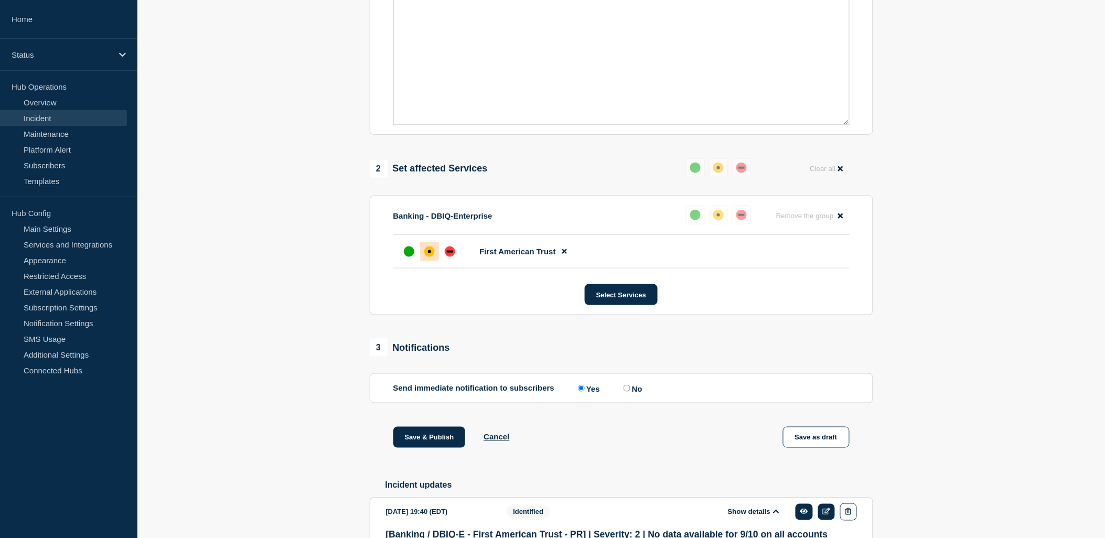
scroll to position [49, 0]
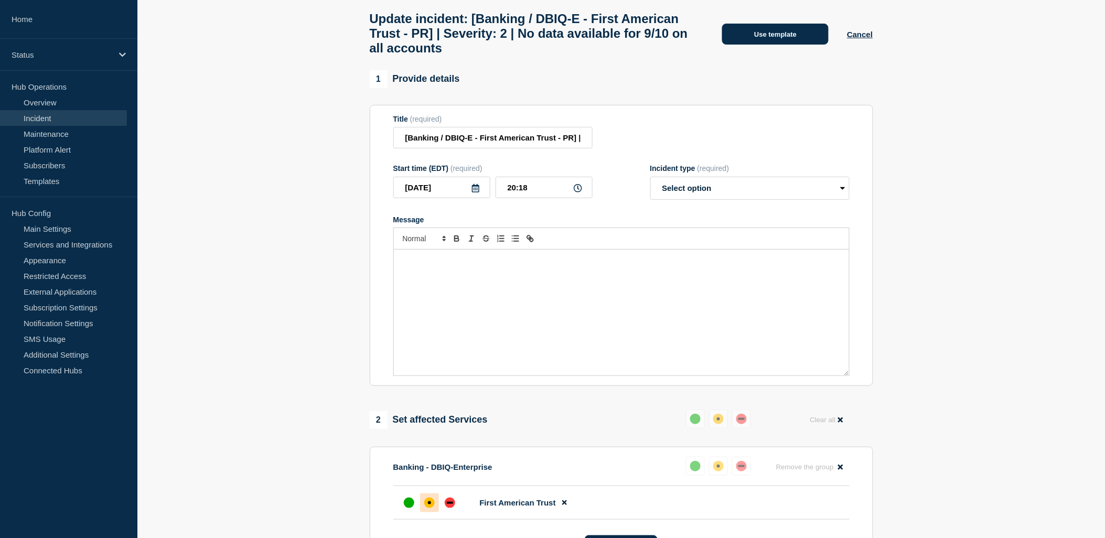
click at [782, 38] on button "Use template" at bounding box center [775, 34] width 106 height 21
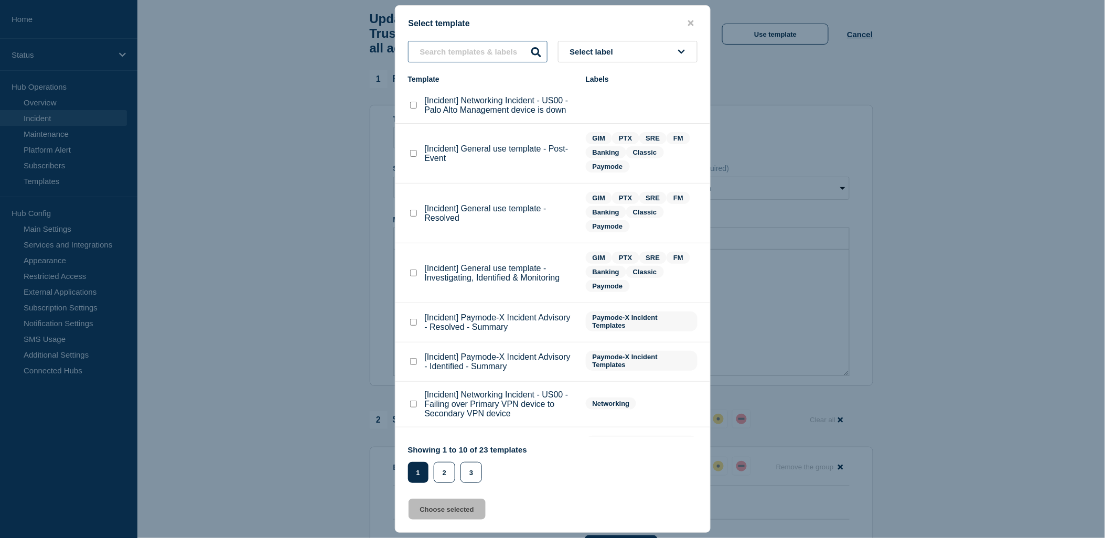
click at [467, 49] on input "text" at bounding box center [477, 52] width 139 height 22
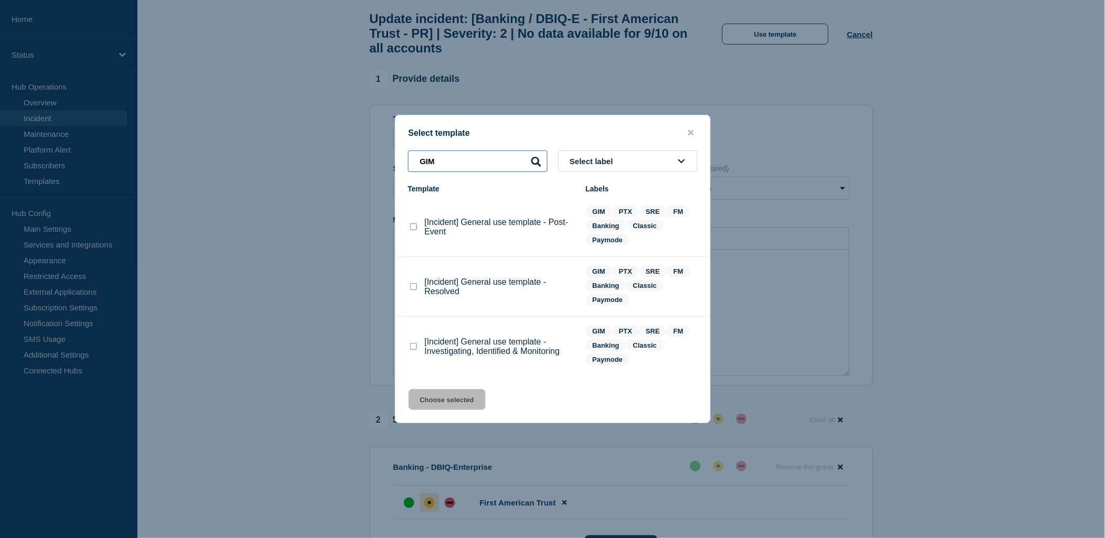
type input "GIM"
click at [414, 286] on checkbox"] "[Incident] General use template - Resolved checkbox" at bounding box center [413, 286] width 7 height 7
checkbox checkbox"] "true"
click at [463, 402] on button "Choose selected" at bounding box center [447, 399] width 77 height 21
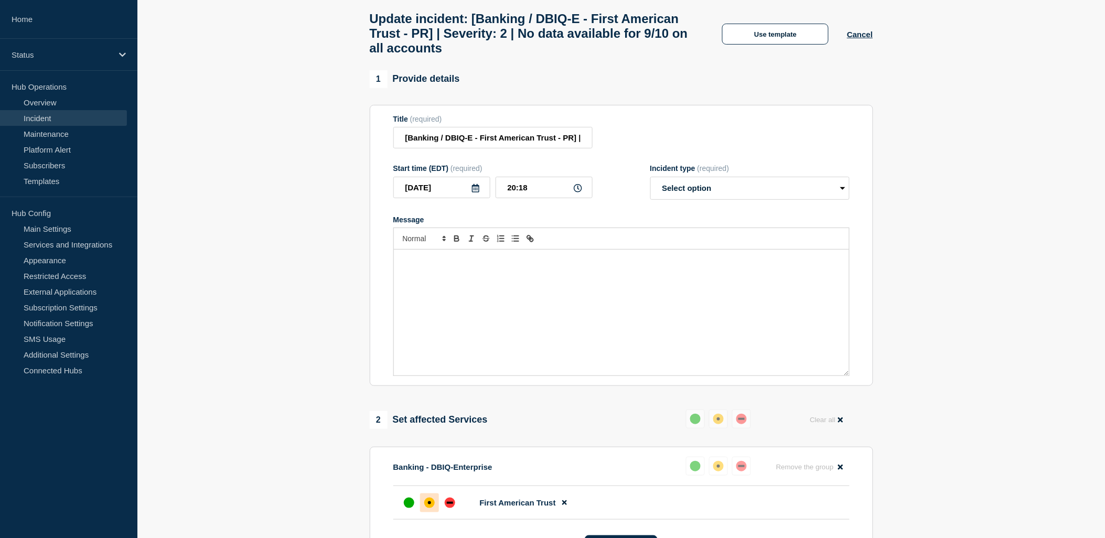
select select "resolved"
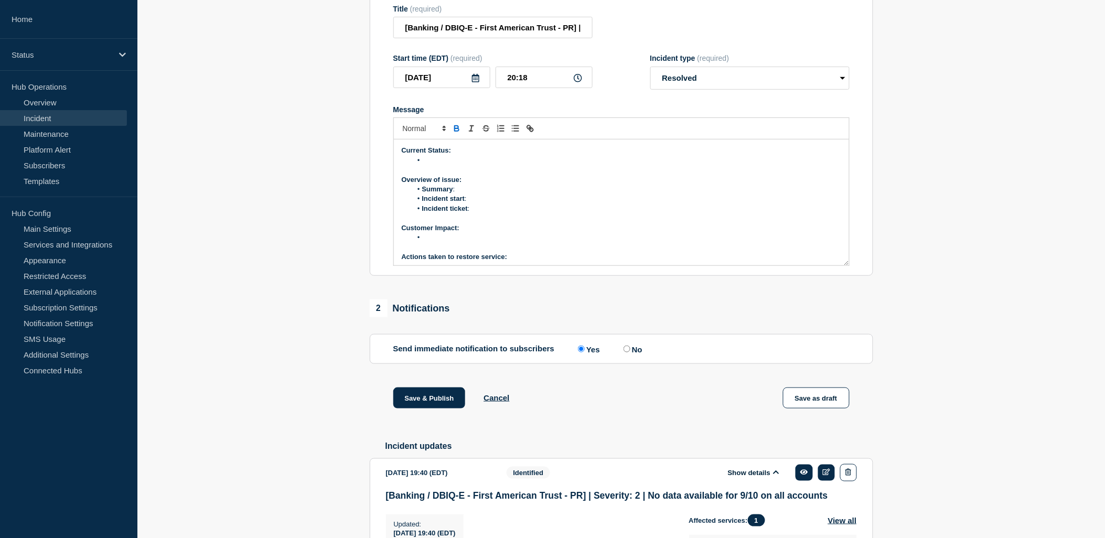
scroll to position [392, 0]
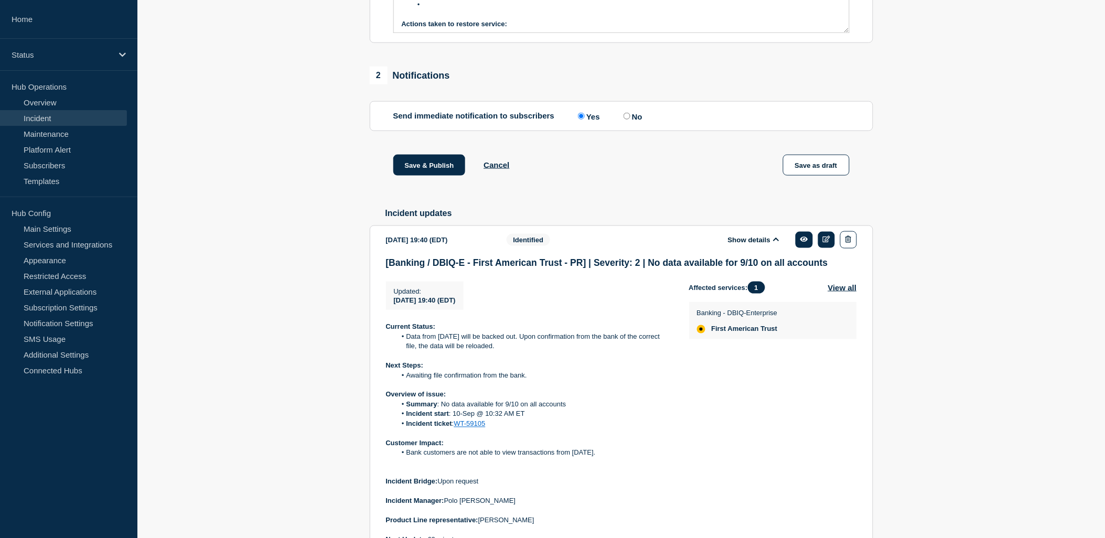
drag, startPoint x: 522, startPoint y: 361, endPoint x: 408, endPoint y: 350, distance: 114.8
click at [408, 350] on li "Data from [DATE] will be backed out. Upon confirmation from the bank of the cor…" at bounding box center [534, 341] width 276 height 19
copy li "Data from [DATE] will be backed out. Upon confirmation from the bank of the cor…"
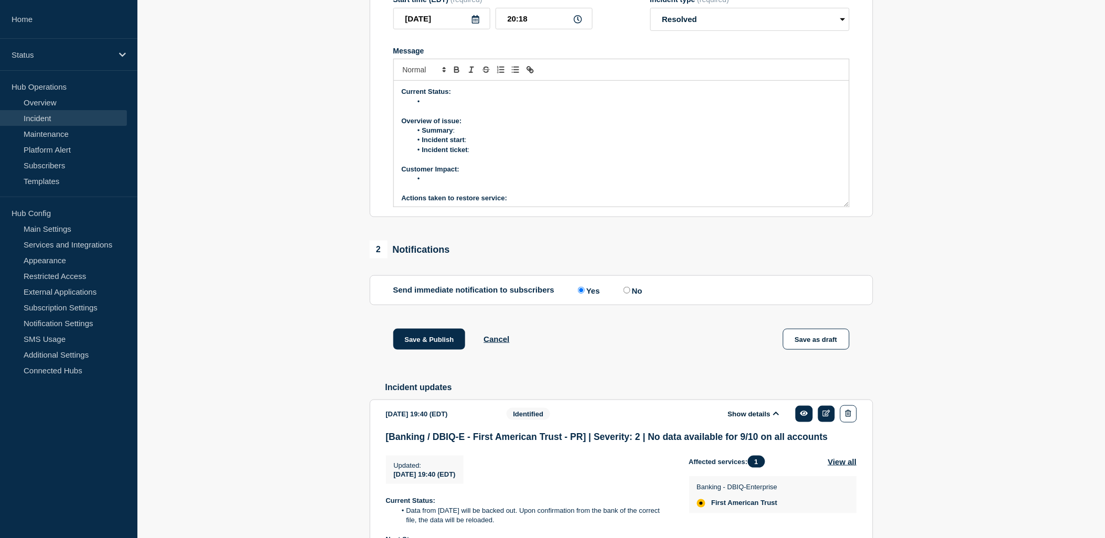
scroll to position [218, 0]
click at [442, 116] on p "Message" at bounding box center [621, 111] width 439 height 9
click at [442, 107] on li "Message" at bounding box center [626, 102] width 429 height 9
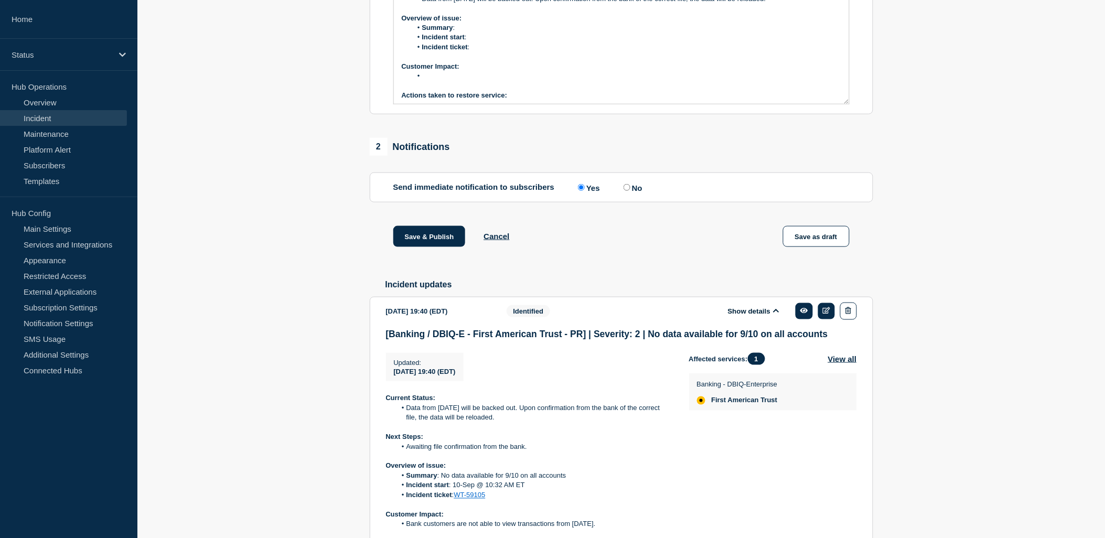
scroll to position [451, 0]
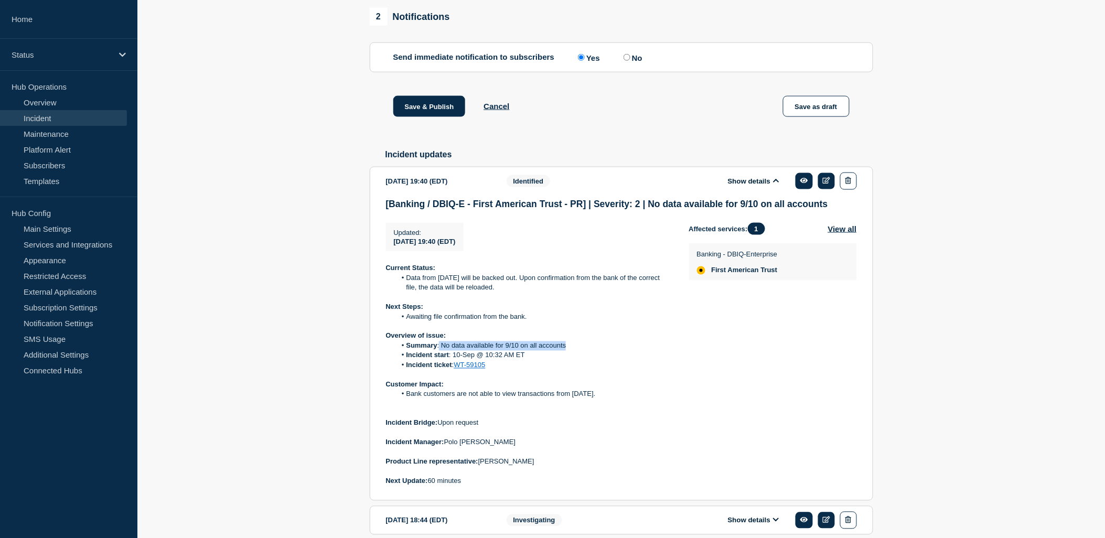
drag, startPoint x: 561, startPoint y: 357, endPoint x: 439, endPoint y: 354, distance: 122.2
click at [439, 351] on li "Summary : No data available for 9/10 on all accounts" at bounding box center [534, 345] width 276 height 9
copy li "No data available for 9/10 on all accounts"
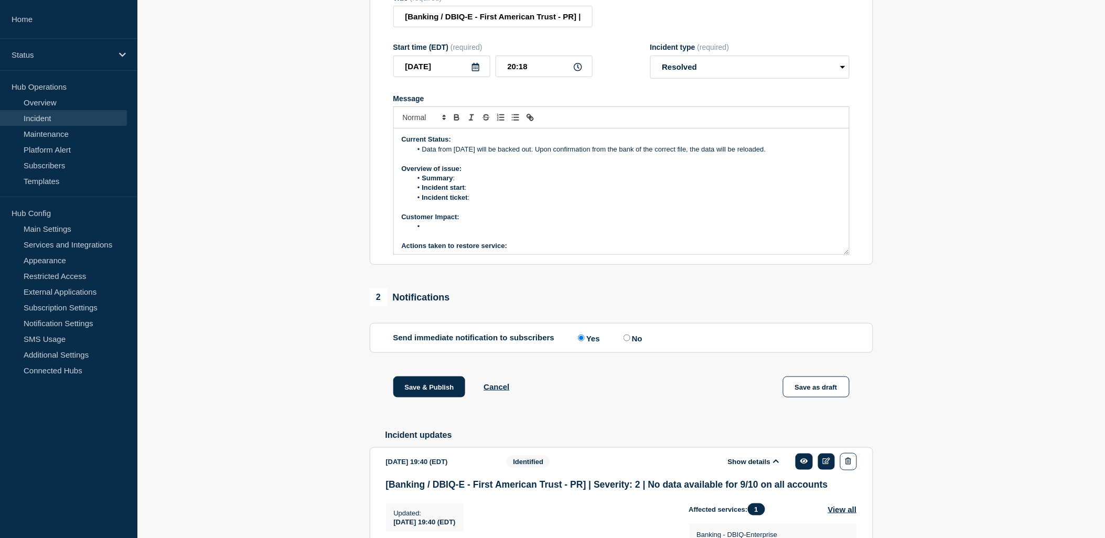
scroll to position [101, 0]
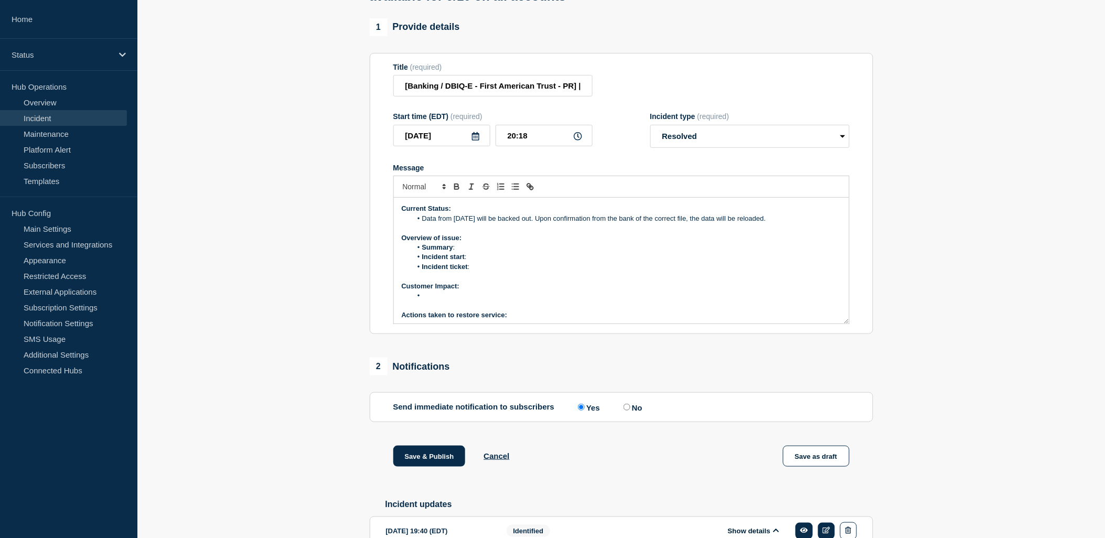
click at [471, 252] on li "Summary :" at bounding box center [626, 247] width 429 height 9
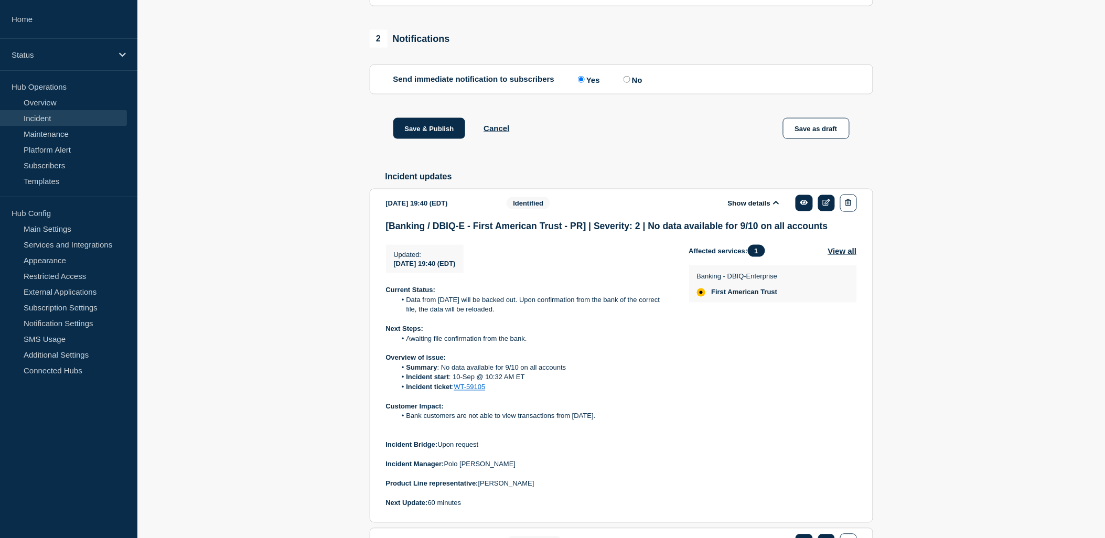
scroll to position [509, 0]
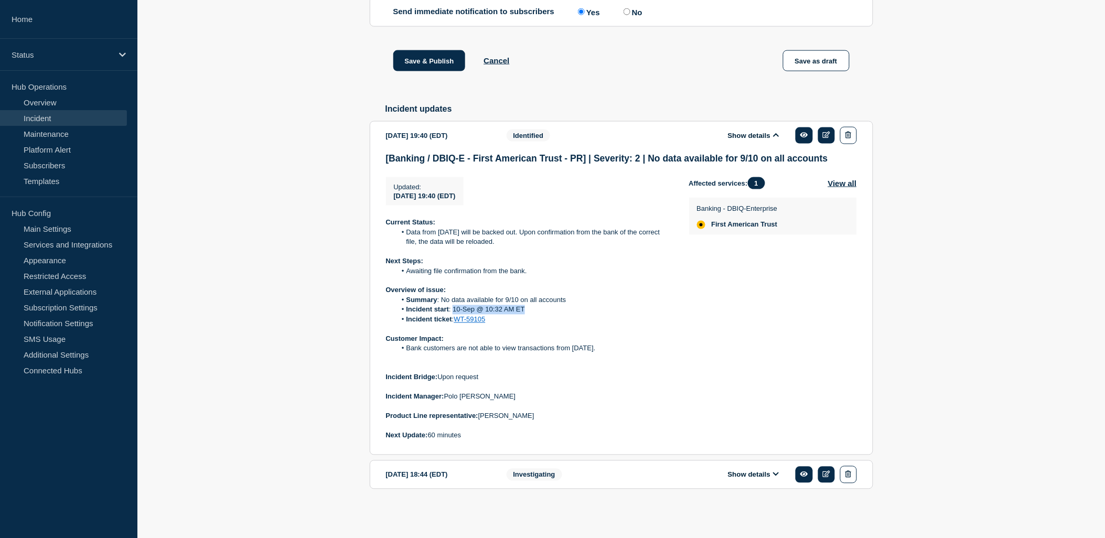
drag, startPoint x: 531, startPoint y: 313, endPoint x: 454, endPoint y: 310, distance: 77.2
click at [454, 310] on li "Incident start : 10-Sep @ 10:32 AM ET" at bounding box center [534, 309] width 276 height 9
copy li "10-Sep @ 10:32 AM ET"
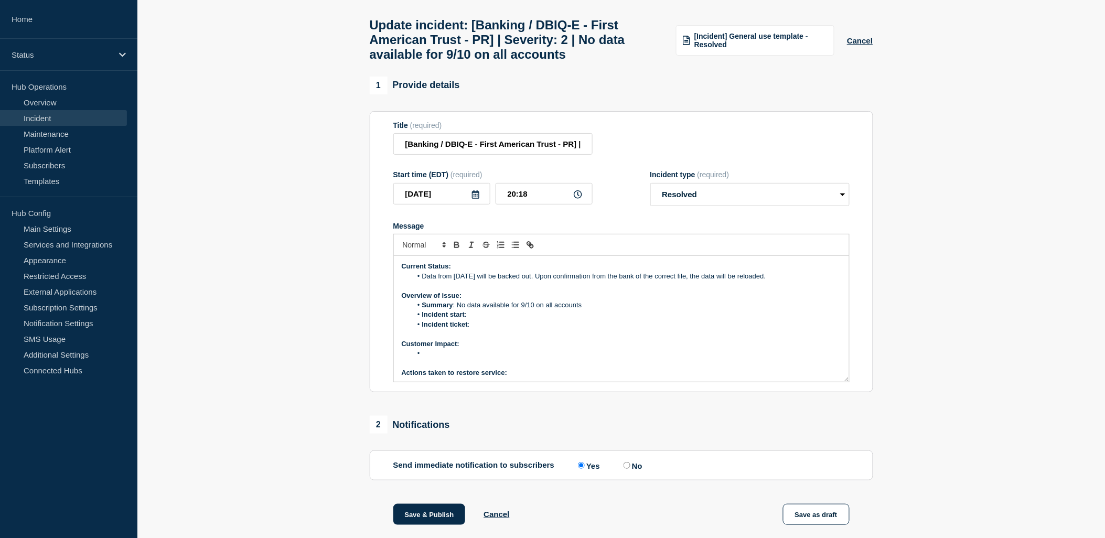
scroll to position [0, 0]
click at [481, 320] on li "Incident start :" at bounding box center [626, 314] width 429 height 9
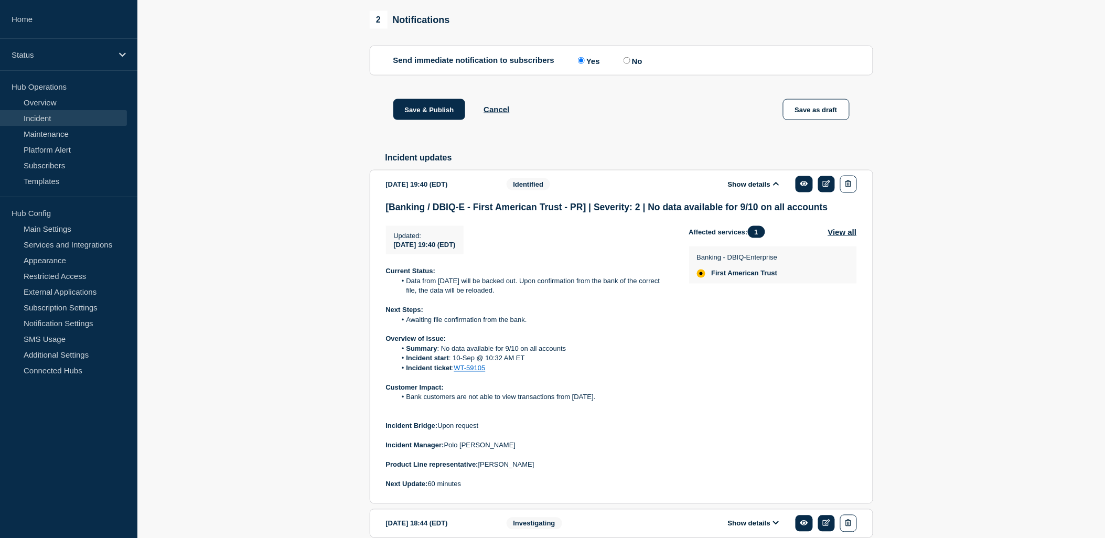
scroll to position [509, 0]
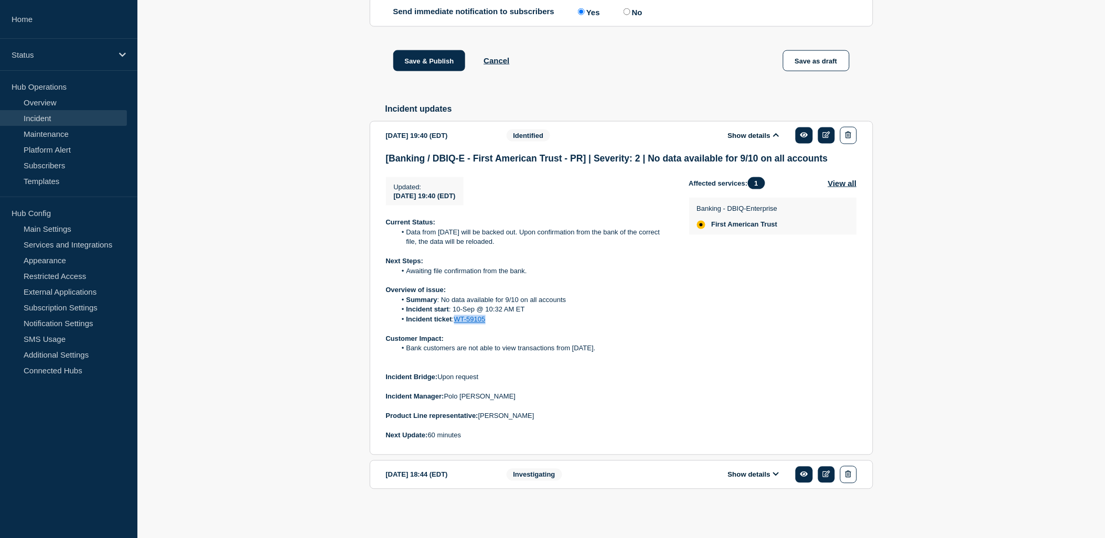
drag, startPoint x: 479, startPoint y: 321, endPoint x: 457, endPoint y: 321, distance: 22.6
click at [457, 321] on li "Incident ticket : WT-59105" at bounding box center [534, 319] width 276 height 9
copy link "WT-59105"
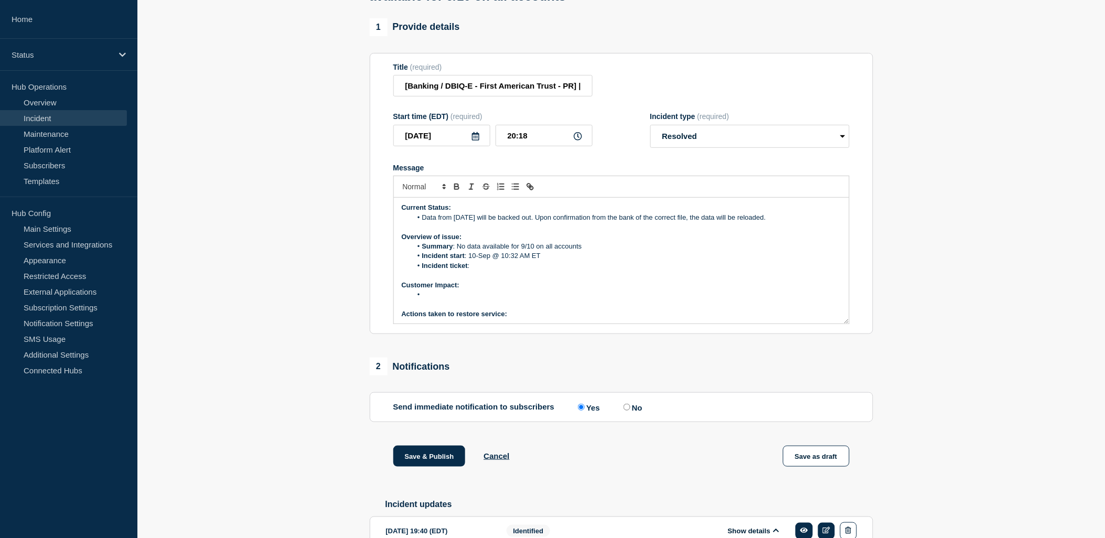
scroll to position [0, 0]
click at [483, 272] on li "Incident ticket :" at bounding box center [626, 266] width 429 height 9
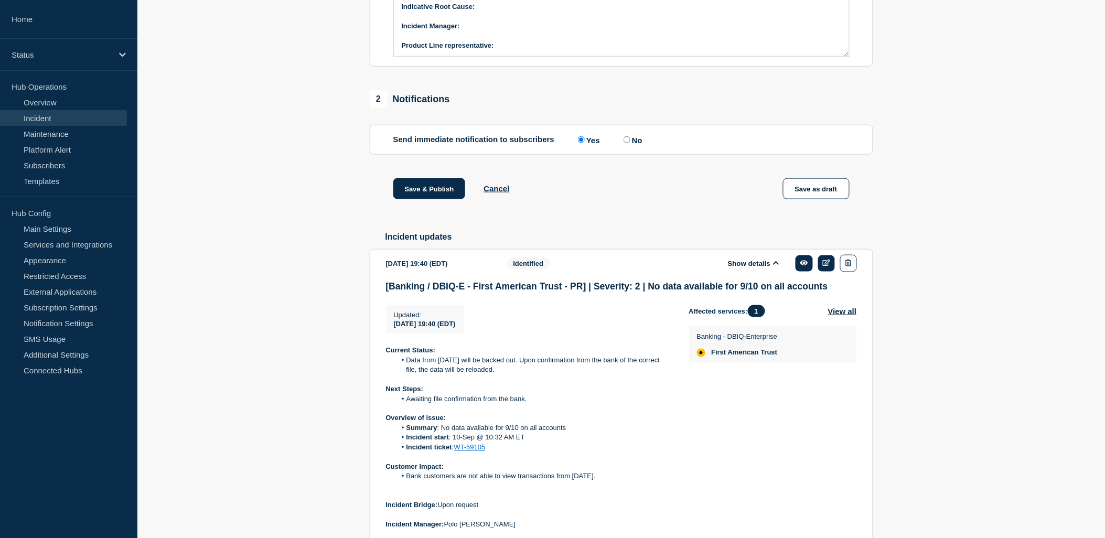
scroll to position [451, 0]
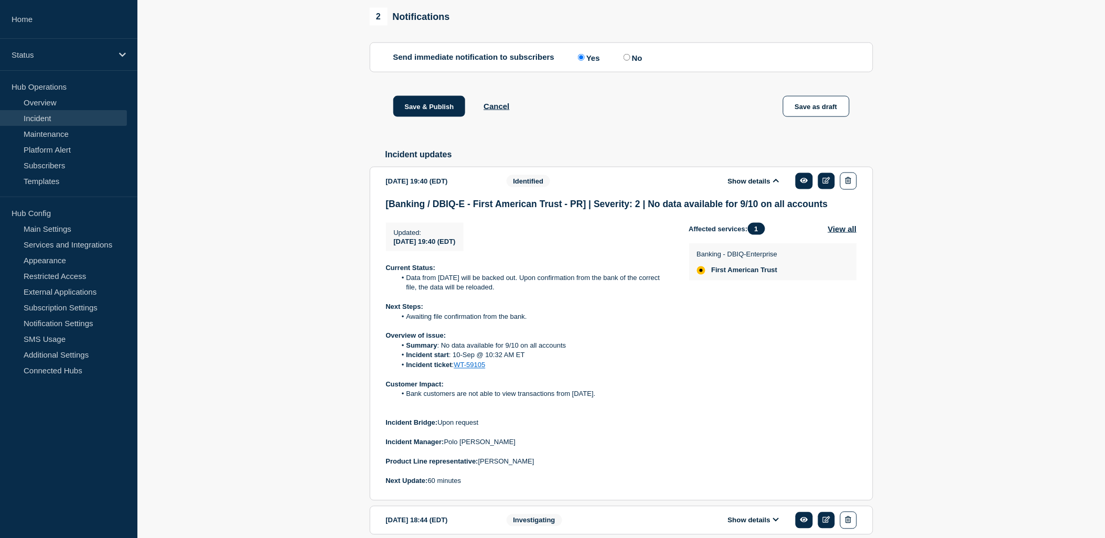
drag, startPoint x: 646, startPoint y: 407, endPoint x: 413, endPoint y: 405, distance: 232.9
click at [408, 399] on li "Bank customers are not able to view transactions from [DATE]." at bounding box center [534, 394] width 276 height 9
copy li "Bank customers are not able to view transactions from [DATE]."
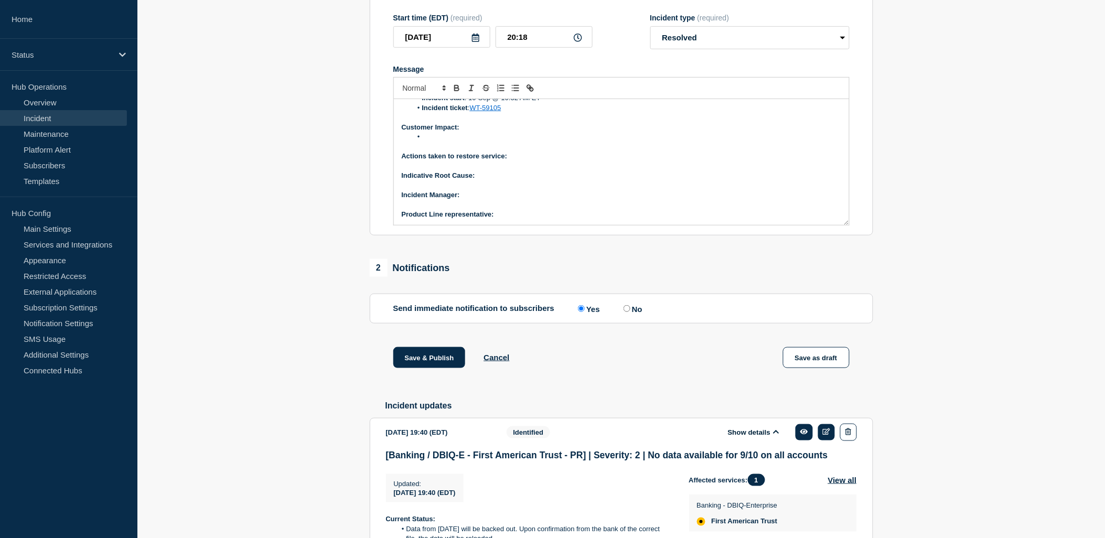
scroll to position [43, 0]
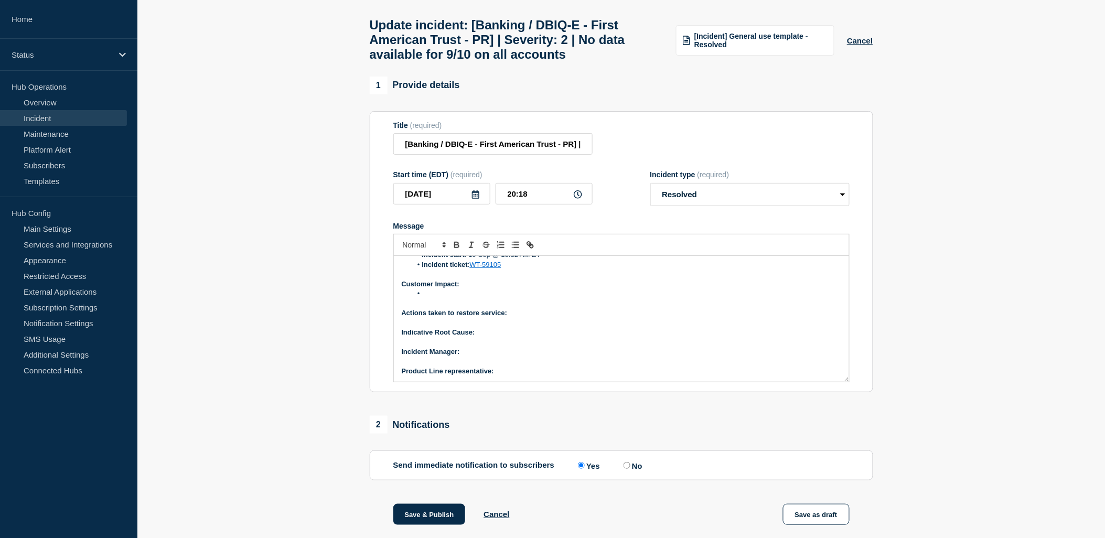
click at [453, 298] on li "Message" at bounding box center [626, 293] width 429 height 9
click at [514, 318] on p "Actions taken to restore service:" at bounding box center [621, 312] width 439 height 9
click at [516, 250] on icon "Toggle bulleted list" at bounding box center [515, 244] width 9 height 9
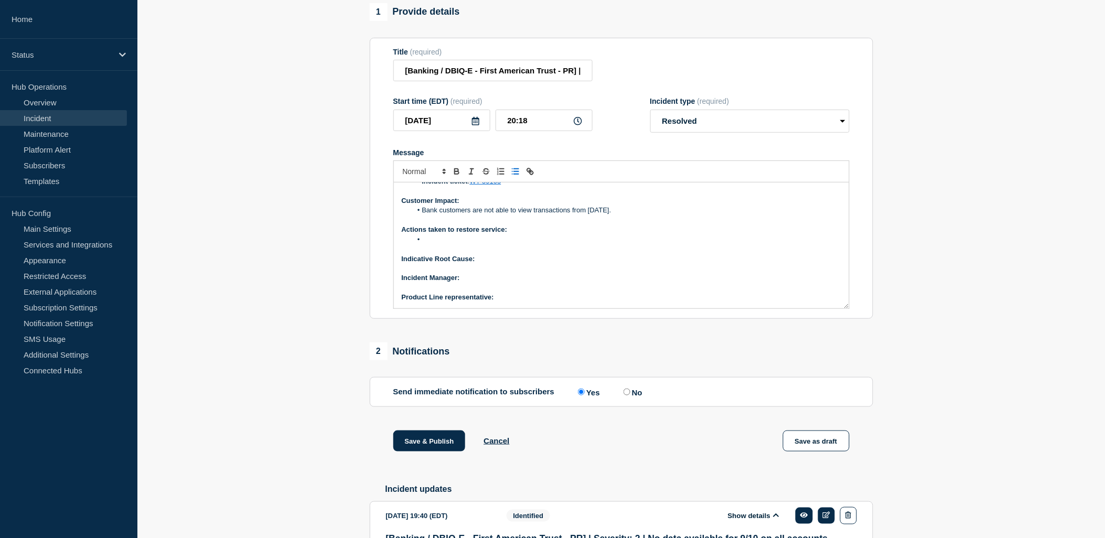
scroll to position [0, 0]
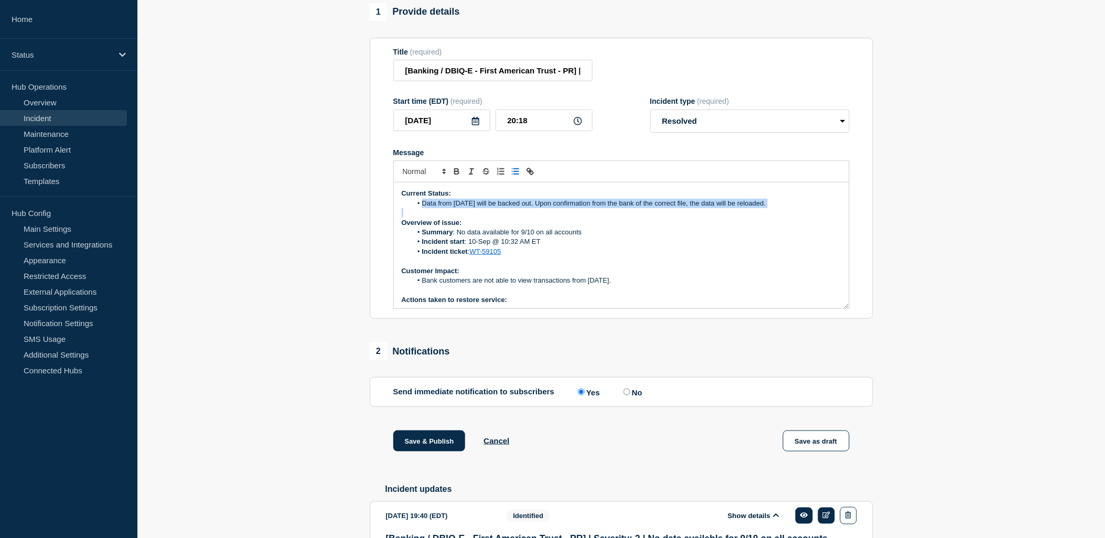
drag, startPoint x: 422, startPoint y: 212, endPoint x: 391, endPoint y: 1, distance: 213.6
click at [611, 208] on li "Data from [DATE] will be backed out. Upon confirmation from the bank of the cor…" at bounding box center [626, 203] width 429 height 9
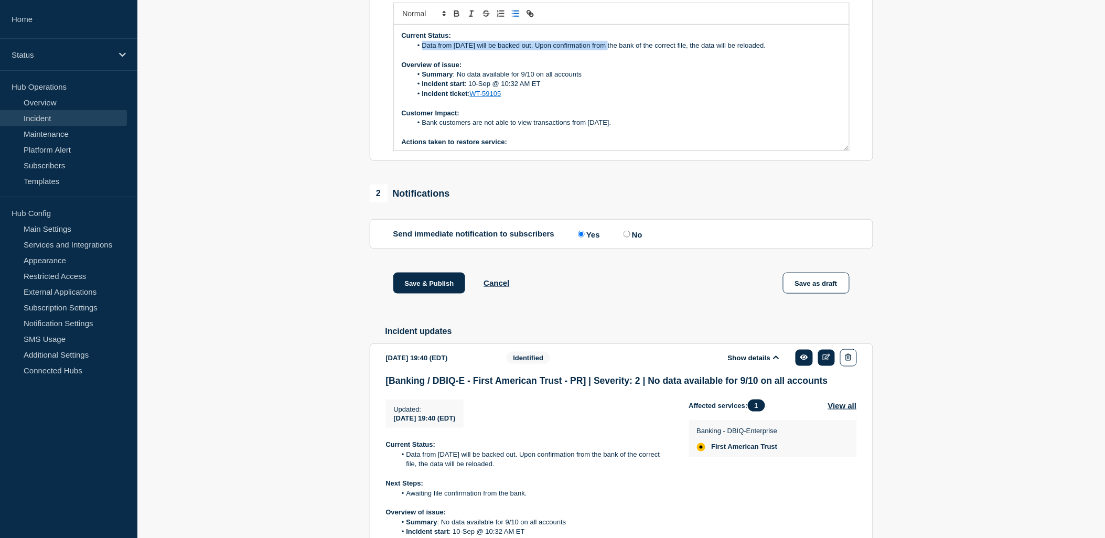
scroll to position [58, 0]
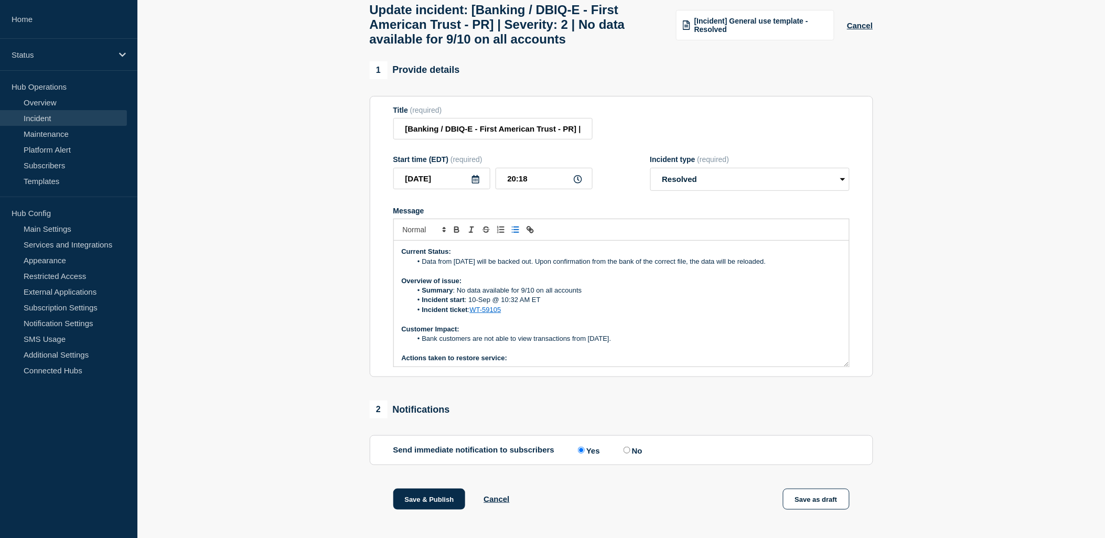
click at [783, 305] on li "Incident start : 10-Sep @ 10:32 AM ET" at bounding box center [626, 299] width 429 height 9
drag, startPoint x: 705, startPoint y: 259, endPoint x: 418, endPoint y: 268, distance: 287.0
click at [418, 266] on li "Data from [DATE] will be backed out. Upon confirmation from the bank of the cor…" at bounding box center [626, 261] width 429 height 9
click at [421, 266] on li "Data from [DATE] will be backed out. Upon confirmation from the bank of the cor…" at bounding box center [626, 261] width 429 height 9
drag, startPoint x: 450, startPoint y: 270, endPoint x: 555, endPoint y: 273, distance: 104.9
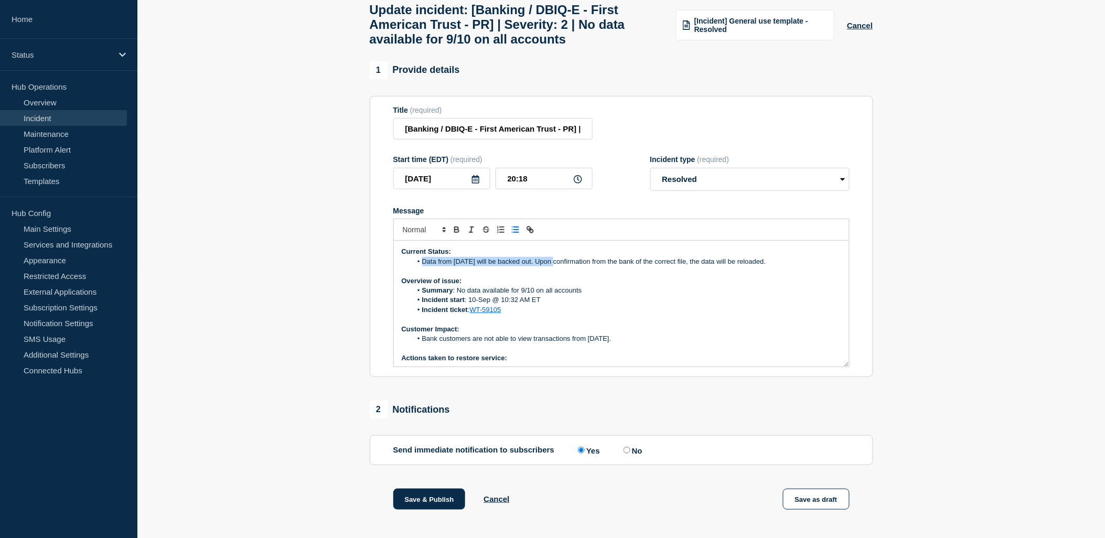
click at [555, 266] on li "Data from [DATE] will be backed out. Upon confirmation from the bank of the cor…" at bounding box center [626, 261] width 429 height 9
copy li "Data from [DATE] will be backed out."
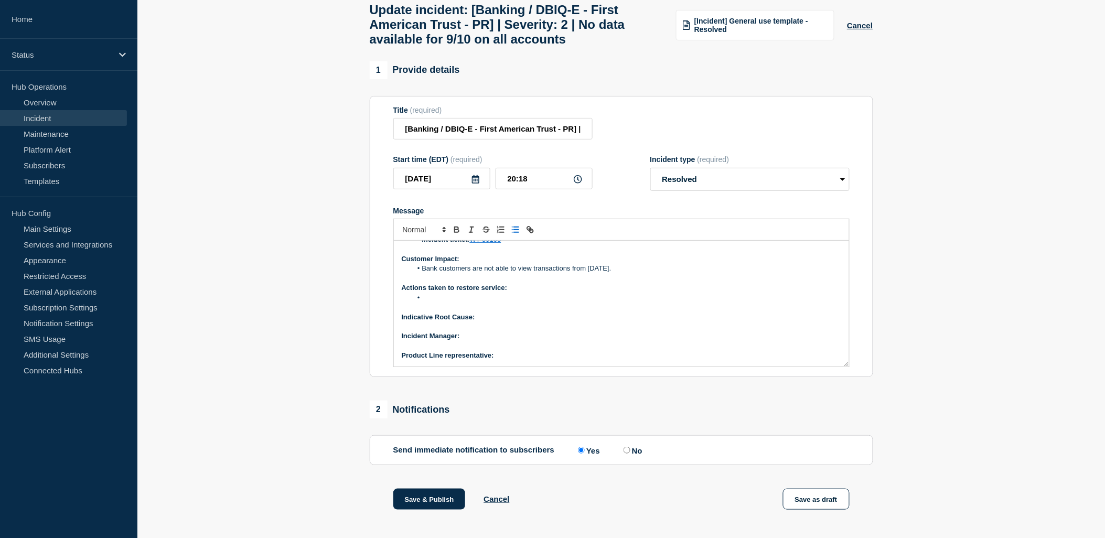
click at [447, 303] on li "Message" at bounding box center [626, 297] width 429 height 9
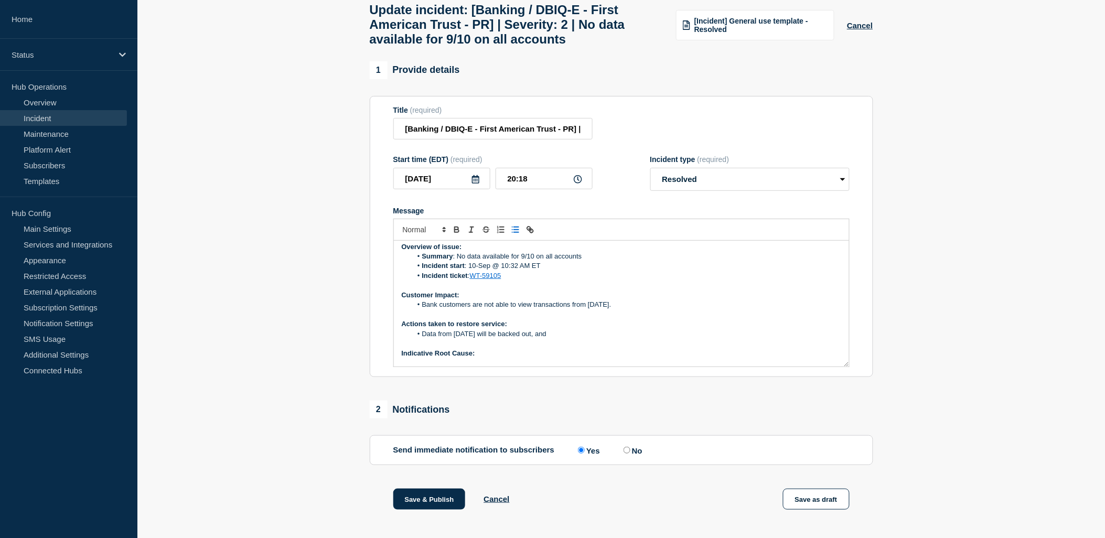
scroll to position [0, 0]
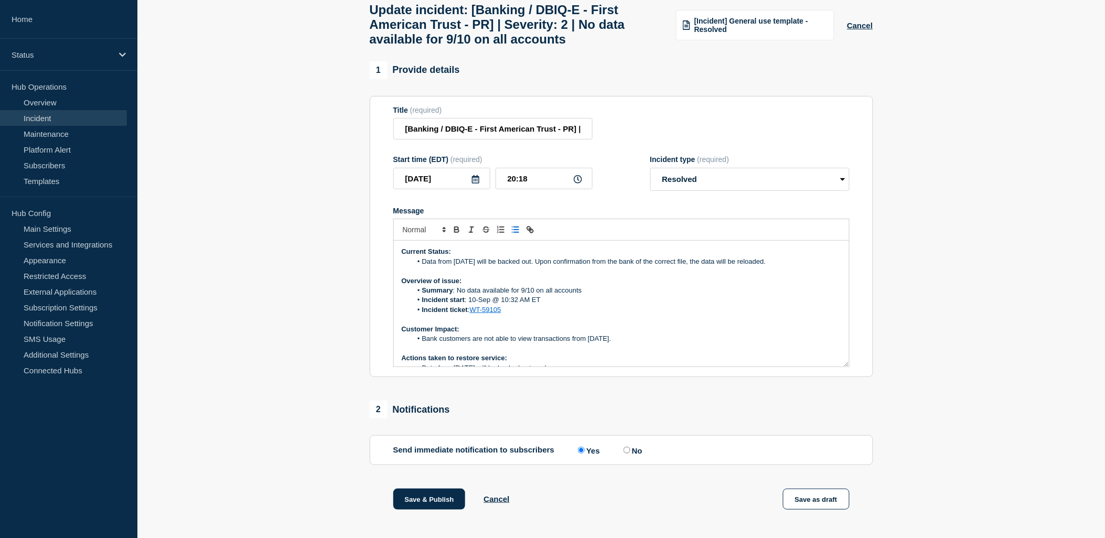
drag, startPoint x: 787, startPoint y: 271, endPoint x: 504, endPoint y: 228, distance: 285.9
click at [424, 266] on li "Data from [DATE] will be backed out. Upon confirmation from the bank of the cor…" at bounding box center [626, 261] width 429 height 9
click at [810, 266] on li "Data from [DATE] will be backed out. Upon confirmation from the bank of the cor…" at bounding box center [626, 261] width 429 height 9
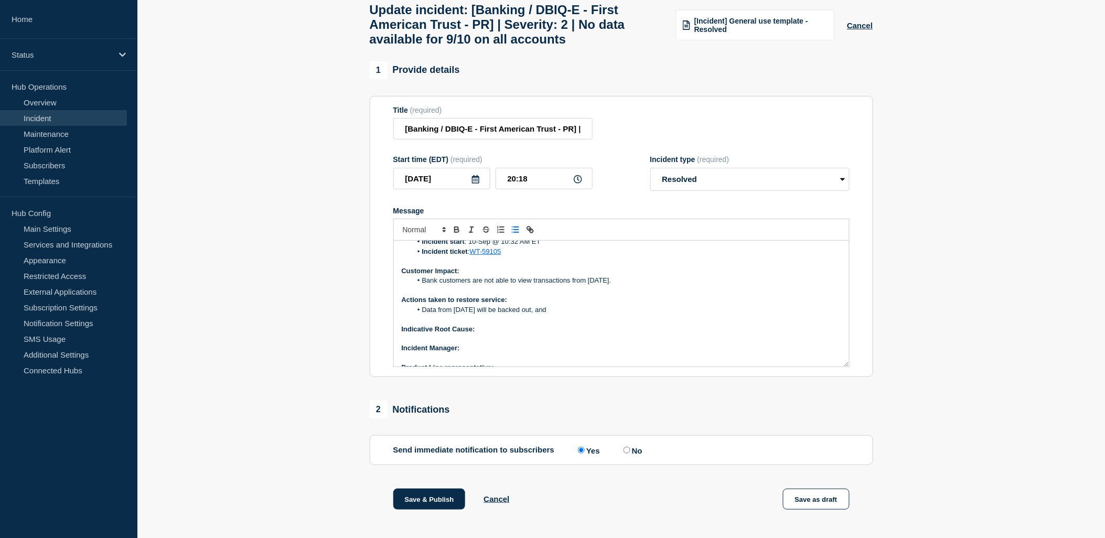
click at [577, 315] on li "Data from [DATE] will be backed out, and" at bounding box center [626, 309] width 429 height 9
click at [565, 315] on li "Data from [DATE] will be backed out, and correct data file was loaded." at bounding box center [626, 309] width 429 height 9
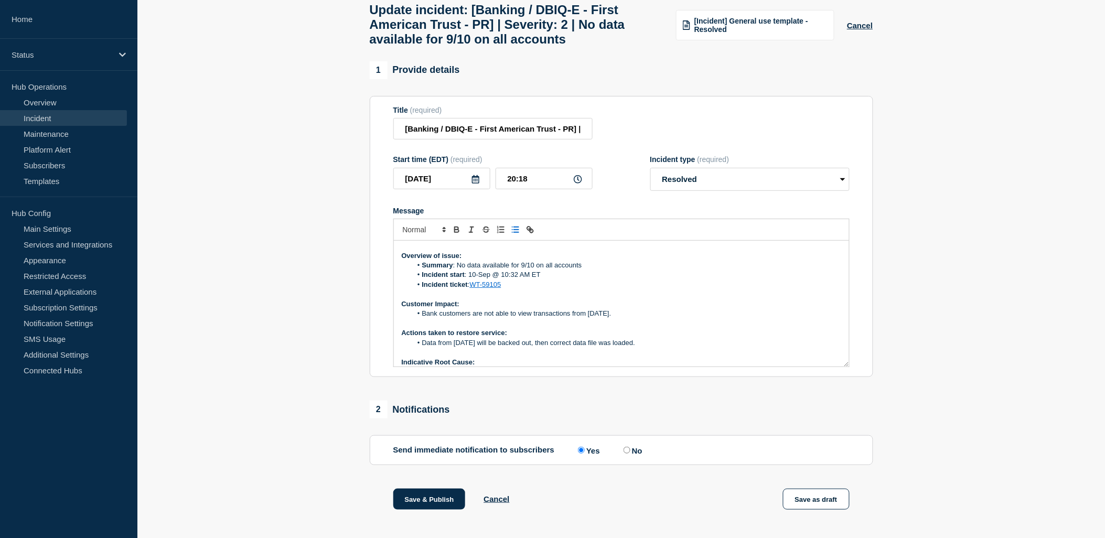
scroll to position [0, 0]
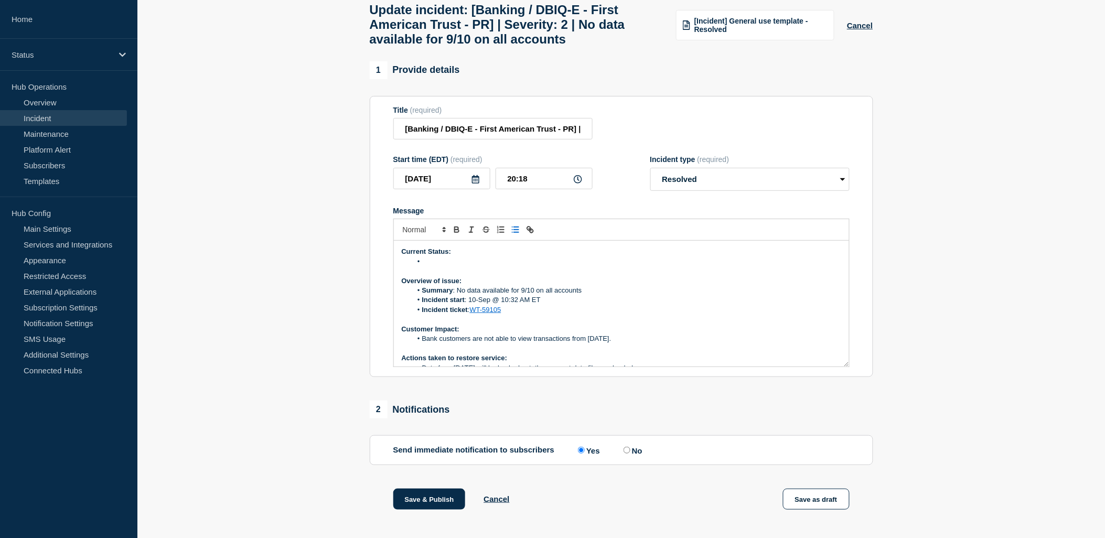
click at [447, 266] on li "Message" at bounding box center [626, 261] width 429 height 9
drag, startPoint x: 427, startPoint y: 270, endPoint x: 657, endPoint y: 271, distance: 229.2
click at [657, 266] on li "Bank confirmed correct data for 10-Sep is now reflected on affected accounts. I…" at bounding box center [626, 261] width 429 height 9
copy li "Bank confirmed correct data for 10-Sep is now reflected on affected accounts."
click at [638, 295] on li "Summary : No data available for 9/10 on all accounts" at bounding box center [626, 290] width 429 height 9
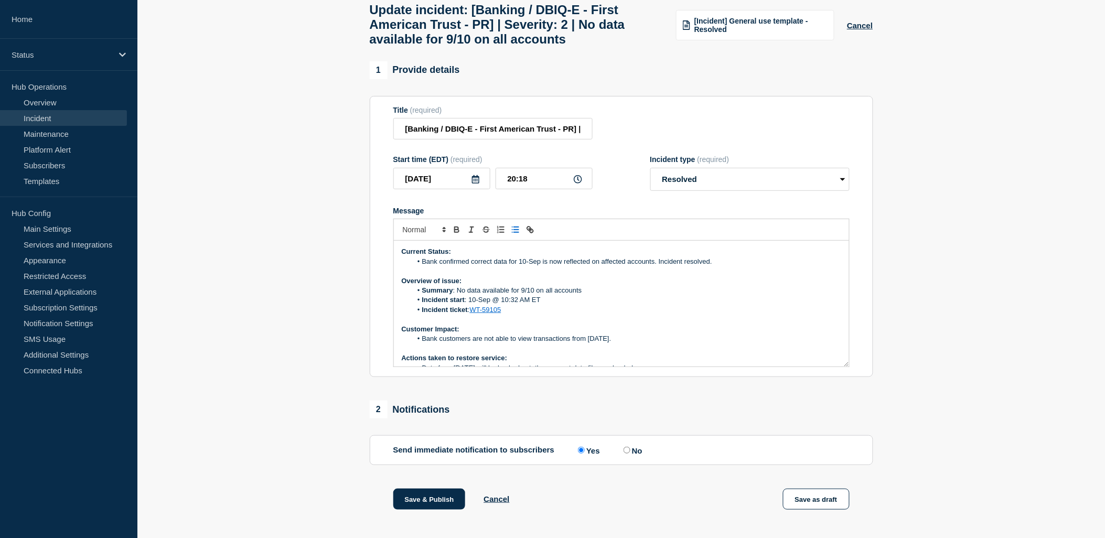
click at [600, 266] on li "Bank confirmed correct data for 10-Sep is now reflected on affected accounts. I…" at bounding box center [626, 261] width 429 height 9
drag, startPoint x: 468, startPoint y: 266, endPoint x: 476, endPoint y: 263, distance: 8.8
click at [468, 266] on li "Bank confirmed correct data for 10-Sep is now reflected in the affected account…" at bounding box center [626, 261] width 429 height 9
click at [720, 286] on p "Overview of issue:" at bounding box center [621, 280] width 439 height 9
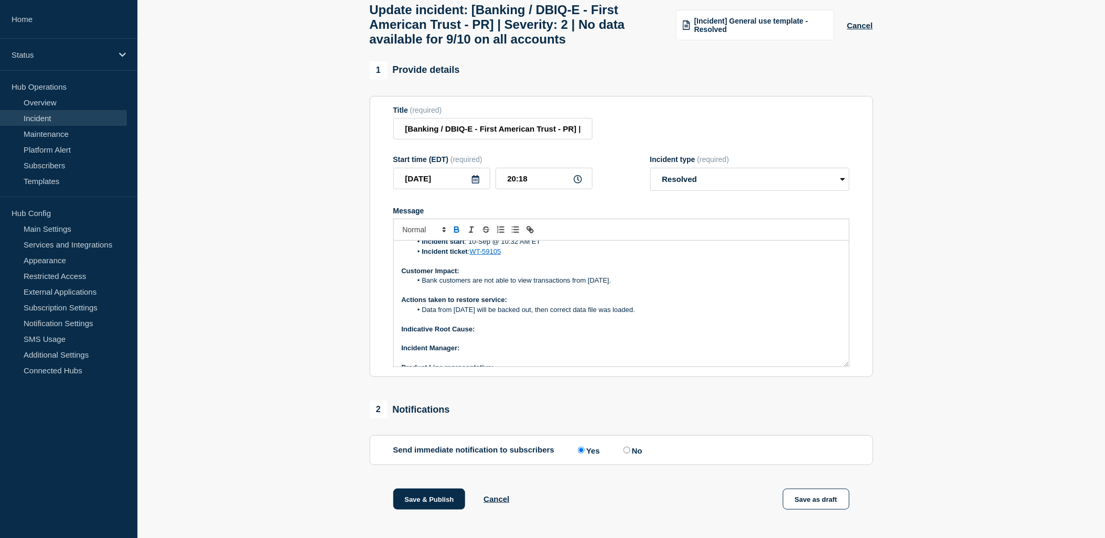
scroll to position [70, 0]
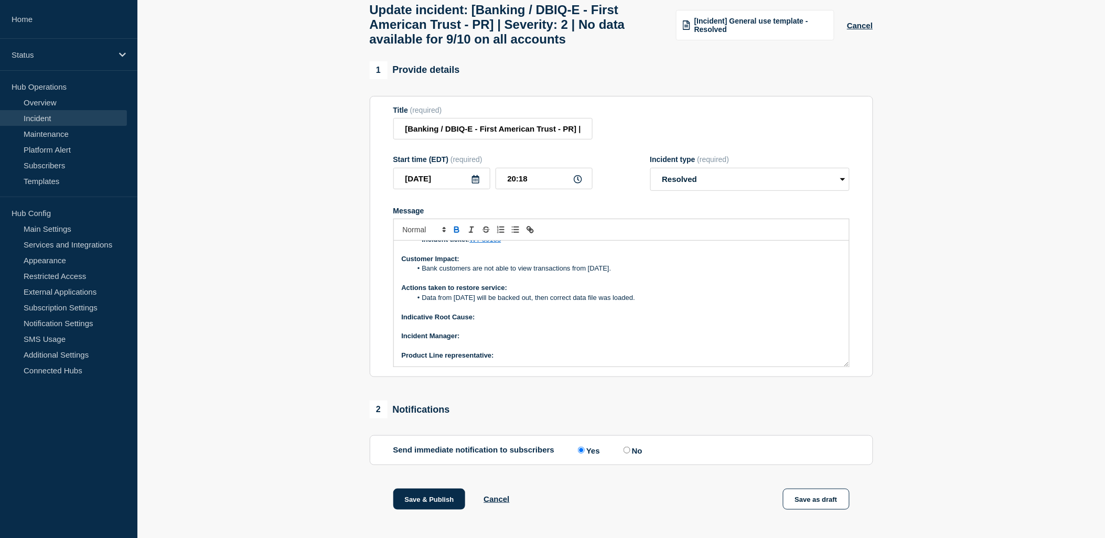
click at [487, 322] on p "Indicative Root Cause:" at bounding box center [621, 317] width 439 height 9
click at [458, 234] on icon "Toggle bold text" at bounding box center [456, 229] width 9 height 9
click at [595, 322] on p "Indicative Root Cause: Missing balance information for 10-Sep" at bounding box center [621, 317] width 439 height 9
click at [571, 312] on p "Message" at bounding box center [621, 307] width 439 height 9
click at [572, 321] on p "Indicative Root Cause: Missing balance information for 10-September" at bounding box center [621, 317] width 439 height 9
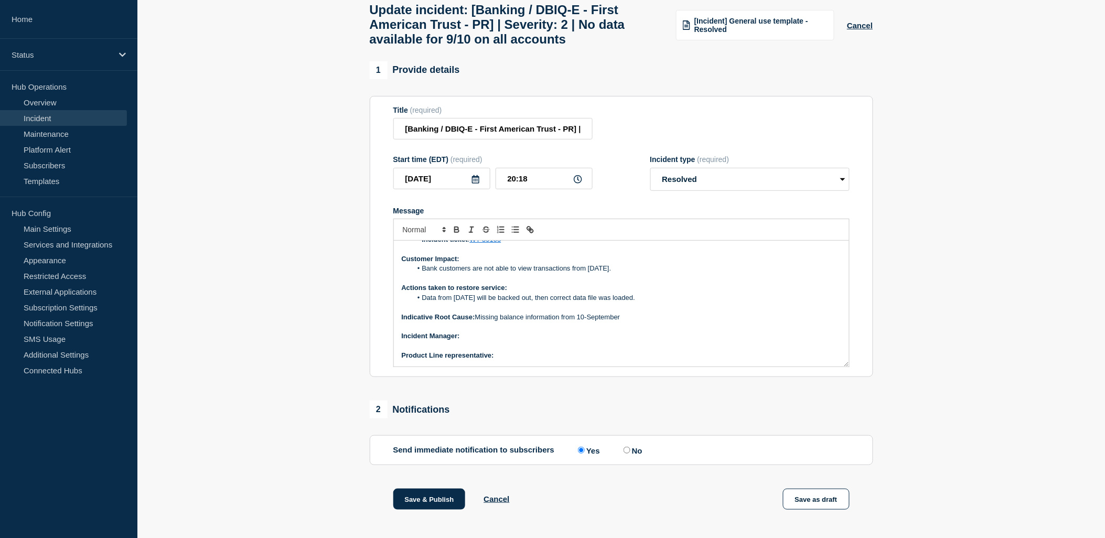
click at [470, 341] on p "﻿Incident Manager:" at bounding box center [621, 335] width 439 height 9
drag, startPoint x: 463, startPoint y: 343, endPoint x: 484, endPoint y: 298, distance: 49.7
click at [511, 341] on p "﻿Incident Manager: [PERSON_NAME]" at bounding box center [621, 335] width 439 height 9
click at [455, 234] on icon "Toggle bold text" at bounding box center [456, 229] width 9 height 9
click at [517, 360] on p "Product Line representative:" at bounding box center [621, 355] width 439 height 9
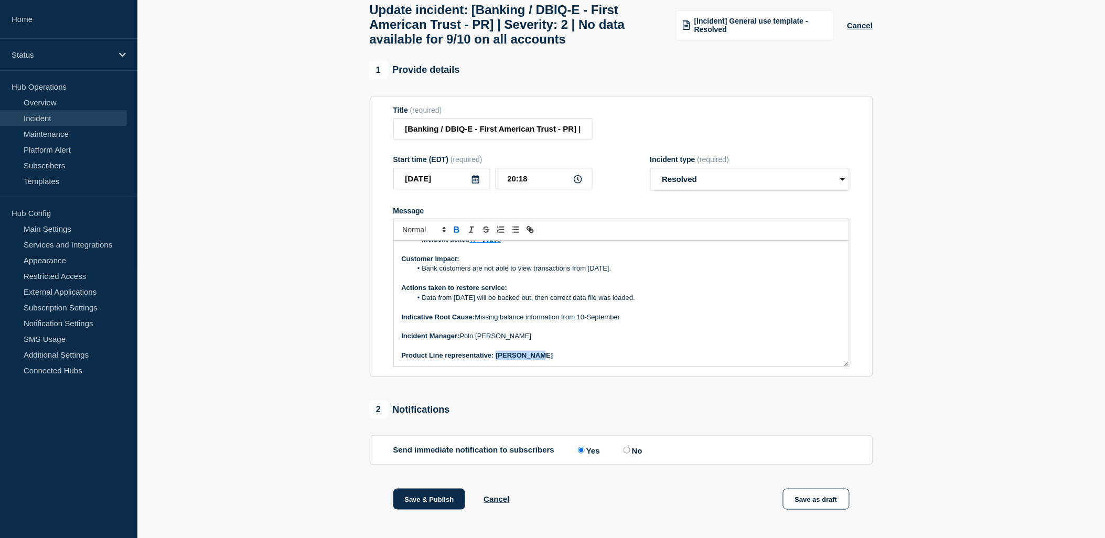
drag, startPoint x: 495, startPoint y: 364, endPoint x: 474, endPoint y: 275, distance: 91.2
click at [537, 360] on p "Product Line representative: [PERSON_NAME]" at bounding box center [621, 355] width 439 height 9
click at [454, 234] on icon "Toggle bold text" at bounding box center [456, 229] width 9 height 9
click at [639, 341] on p "﻿Incident Manager: [PERSON_NAME]" at bounding box center [621, 335] width 439 height 9
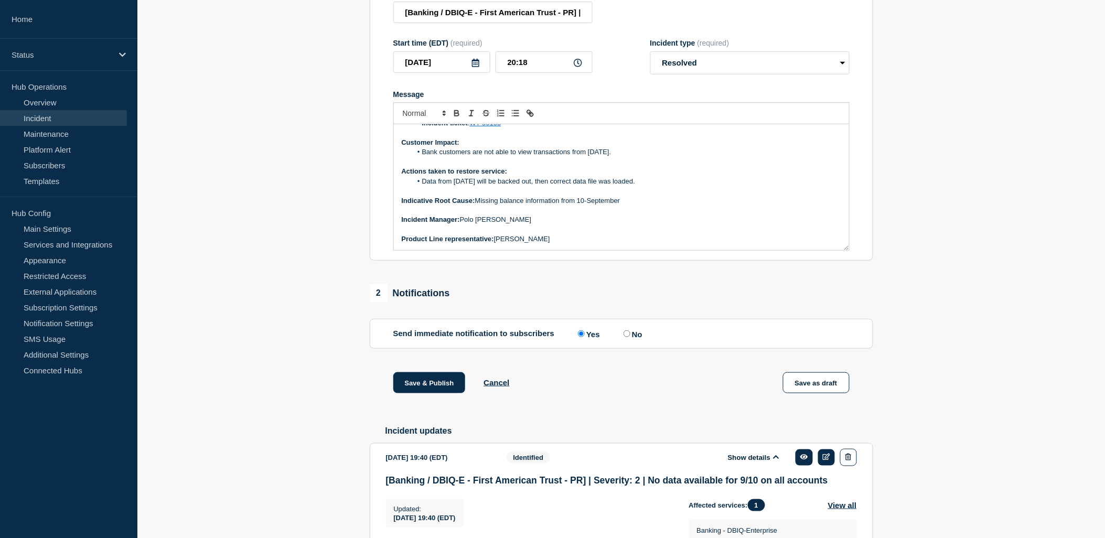
scroll to position [233, 0]
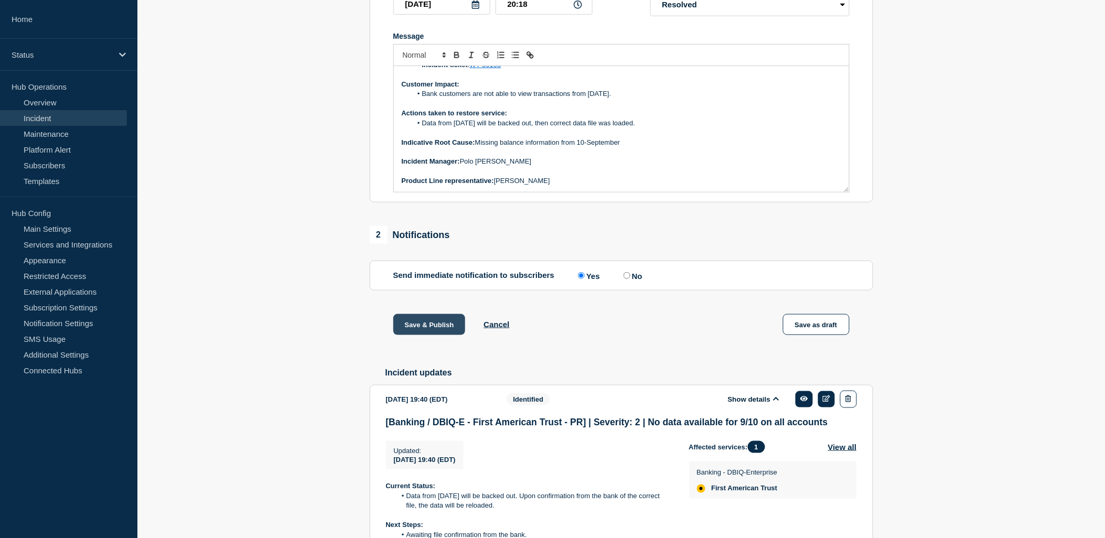
click at [421, 326] on button "Save & Publish" at bounding box center [429, 324] width 72 height 21
